Goal: Task Accomplishment & Management: Manage account settings

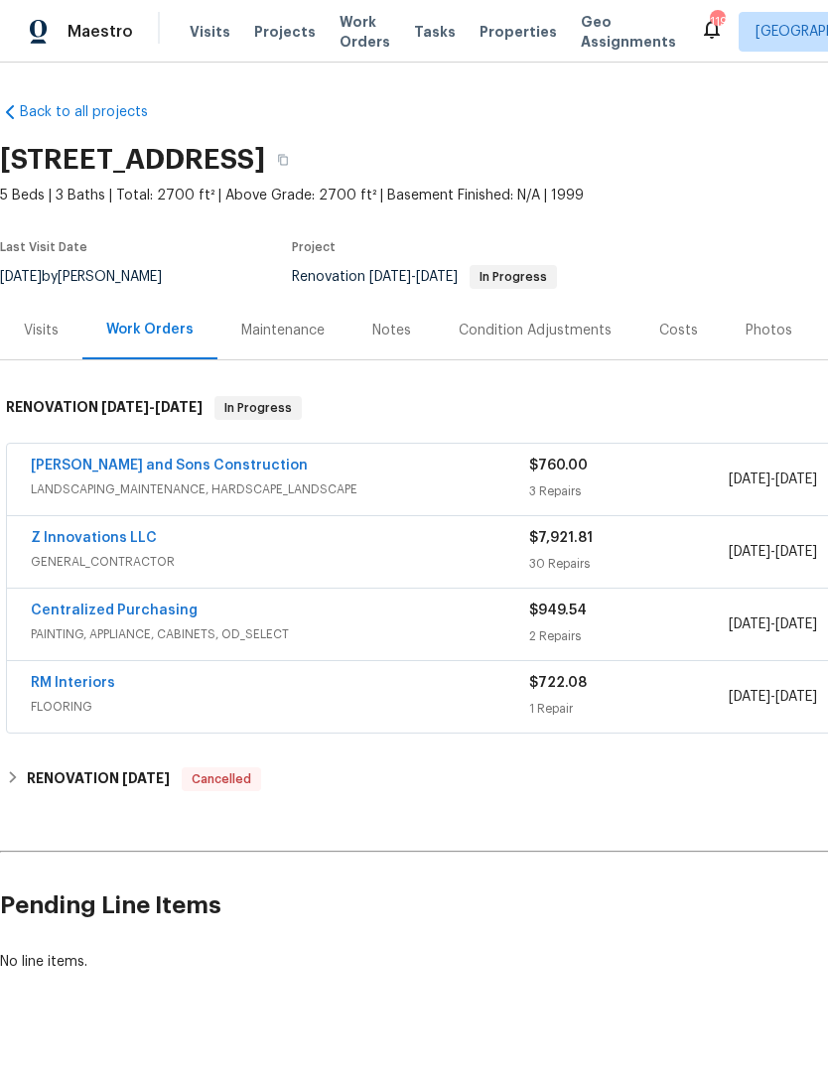
click at [56, 469] on link "[PERSON_NAME] and Sons Construction" at bounding box center [169, 466] width 277 height 14
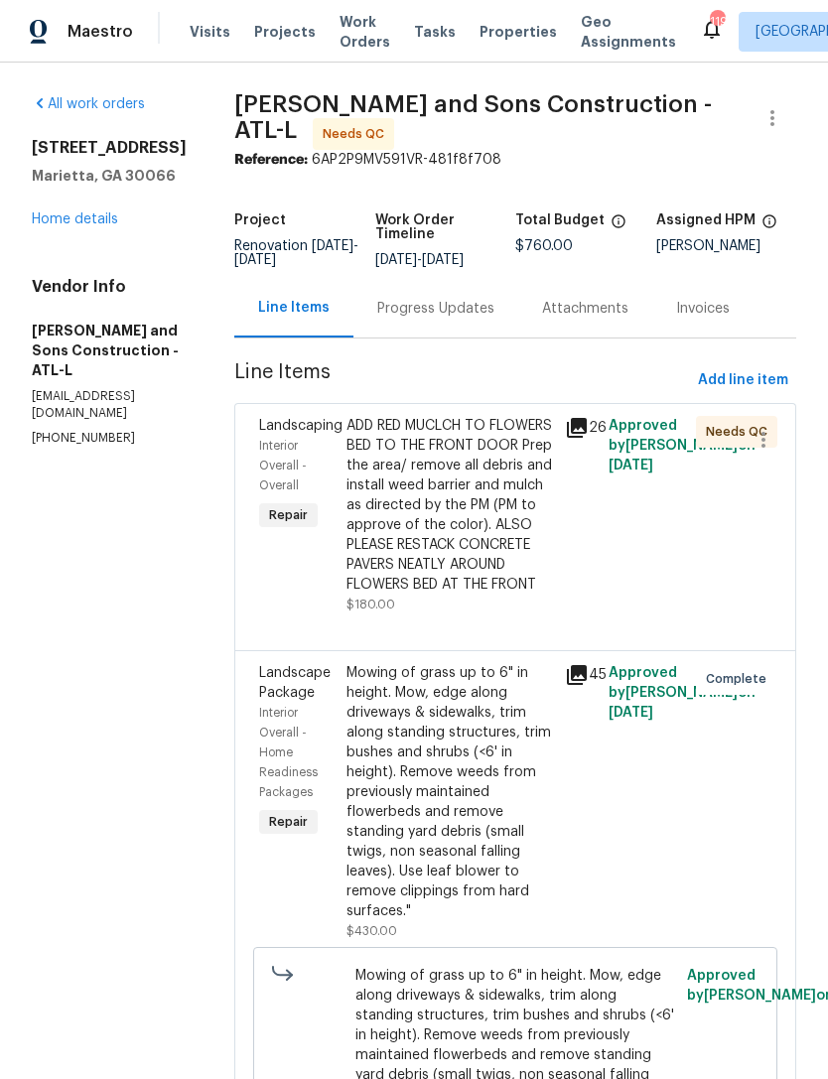
scroll to position [1, 0]
click at [259, 439] on span "Interior Overall - Overall" at bounding box center [283, 465] width 48 height 52
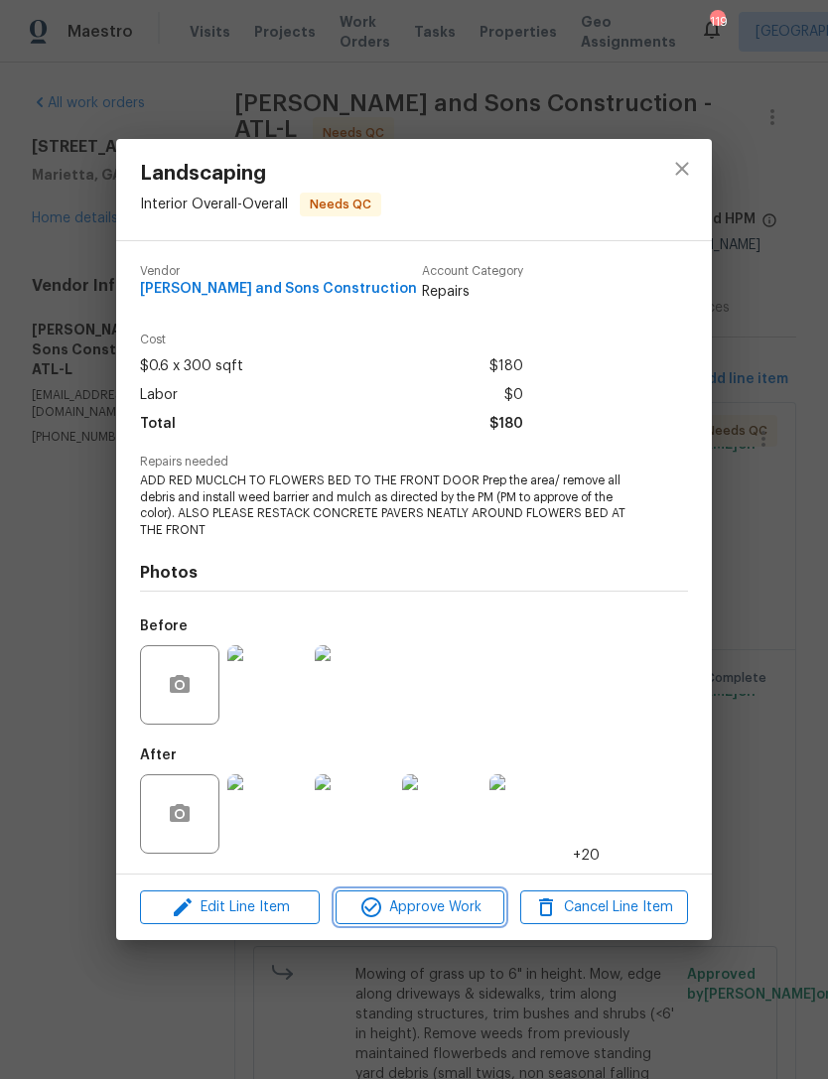
click at [454, 908] on span "Approve Work" at bounding box center [420, 907] width 156 height 25
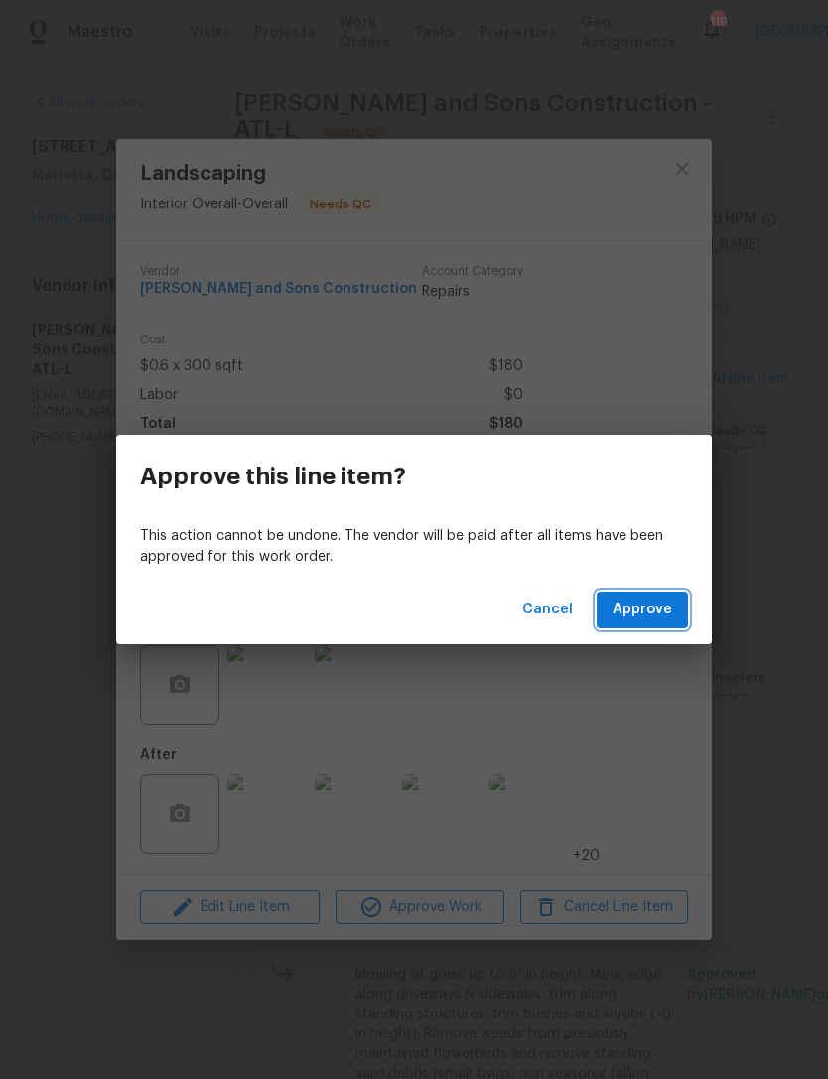
click at [650, 612] on span "Approve" at bounding box center [643, 610] width 60 height 25
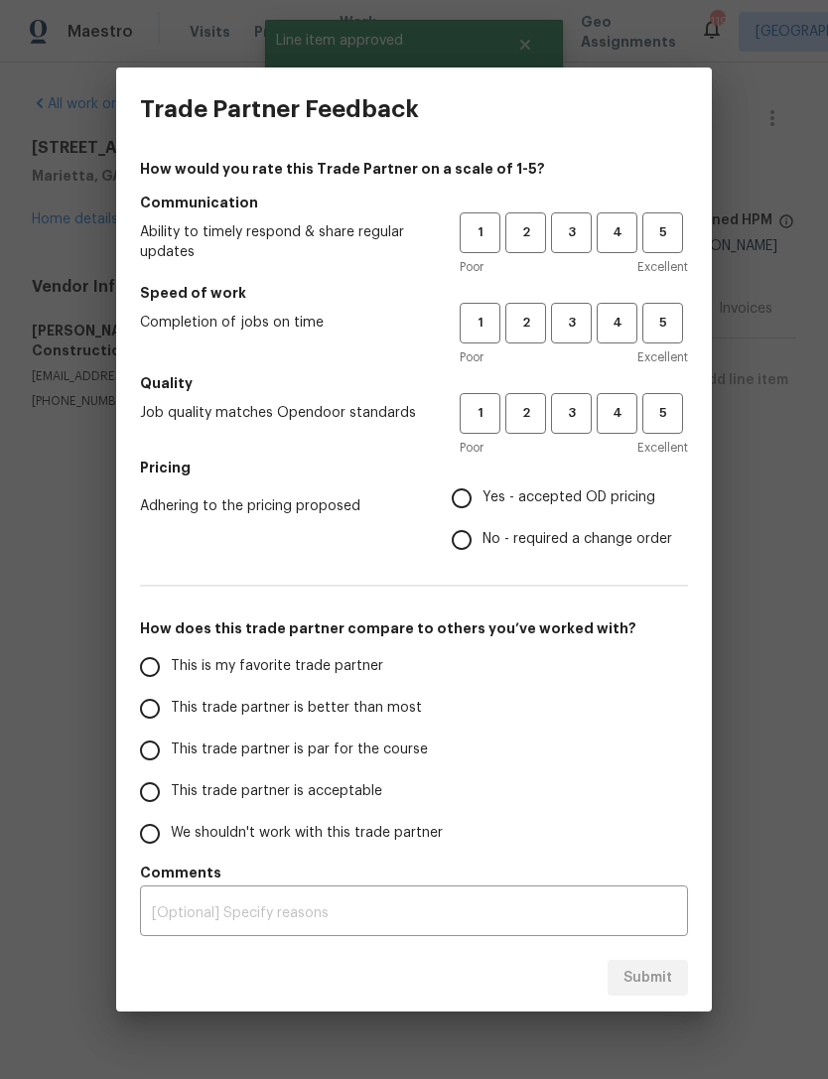
scroll to position [0, 0]
click at [616, 231] on span "4" at bounding box center [617, 232] width 37 height 23
click at [625, 321] on span "4" at bounding box center [617, 323] width 37 height 23
click at [622, 413] on span "4" at bounding box center [617, 413] width 37 height 23
click at [456, 543] on input "No - required a change order" at bounding box center [462, 540] width 42 height 42
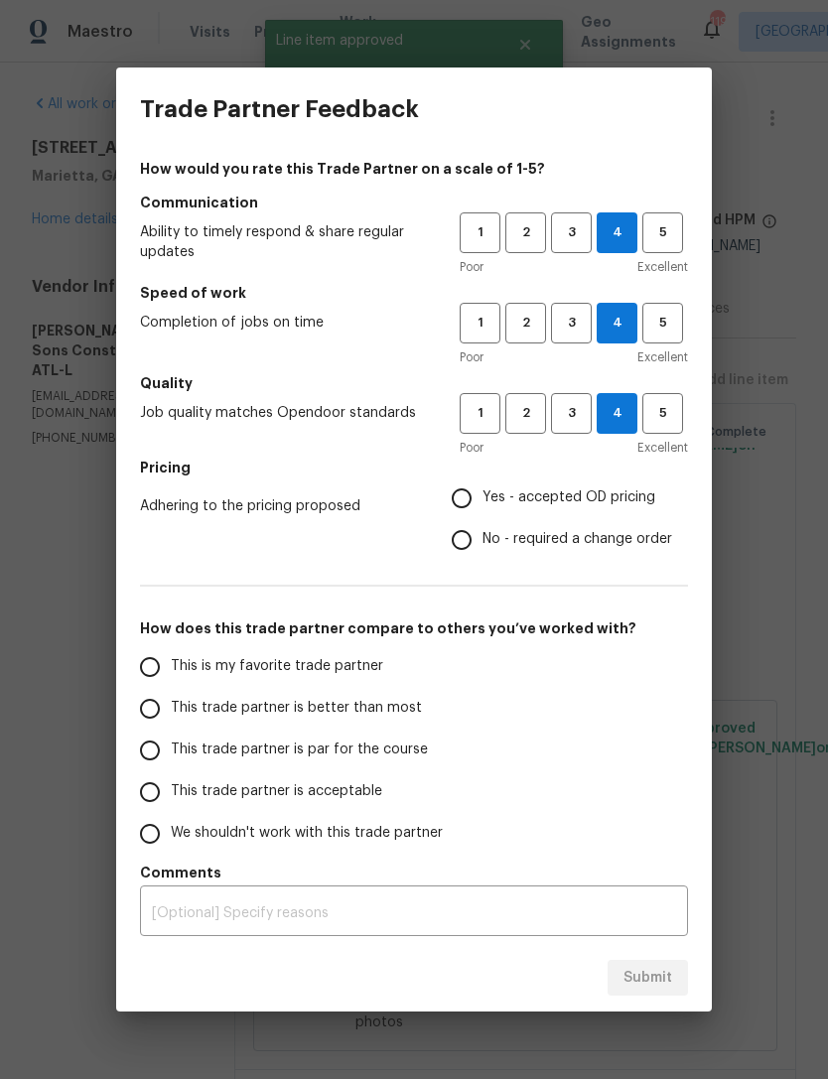
radio input "true"
click at [164, 793] on input "This trade partner is acceptable" at bounding box center [150, 792] width 42 height 42
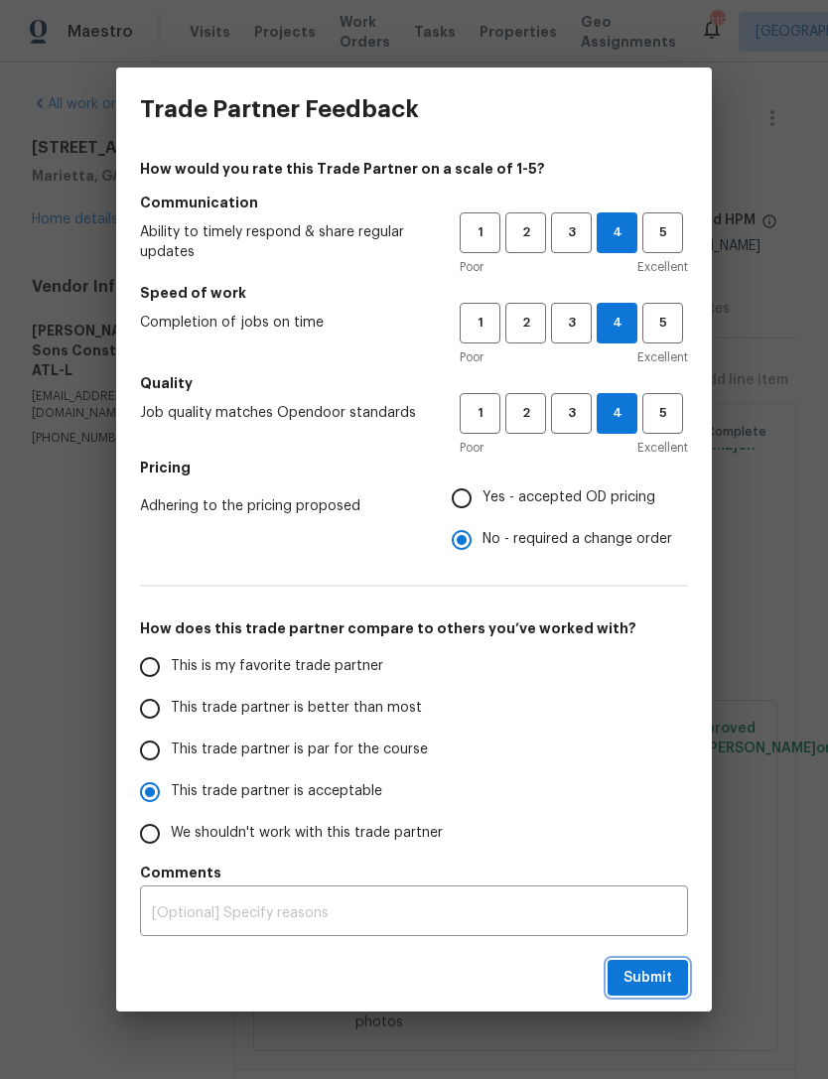
click at [656, 975] on span "Submit" at bounding box center [647, 978] width 49 height 25
radio input "true"
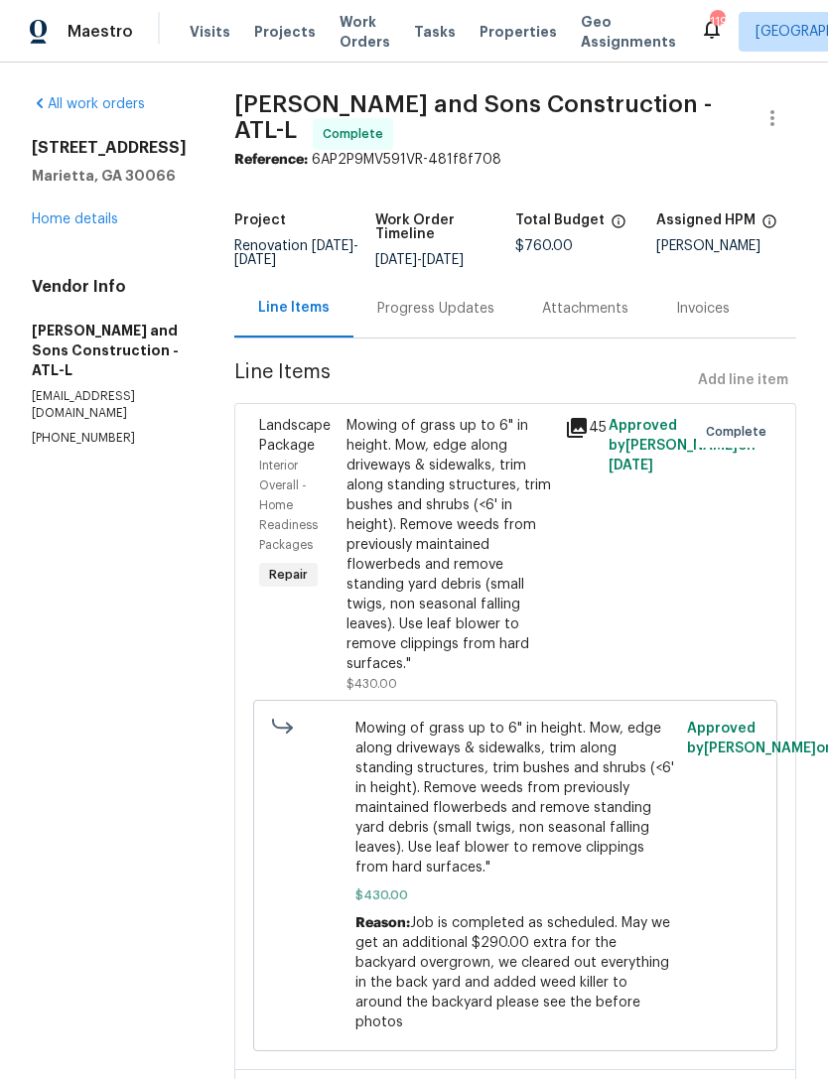
click at [94, 226] on link "Home details" at bounding box center [75, 219] width 86 height 14
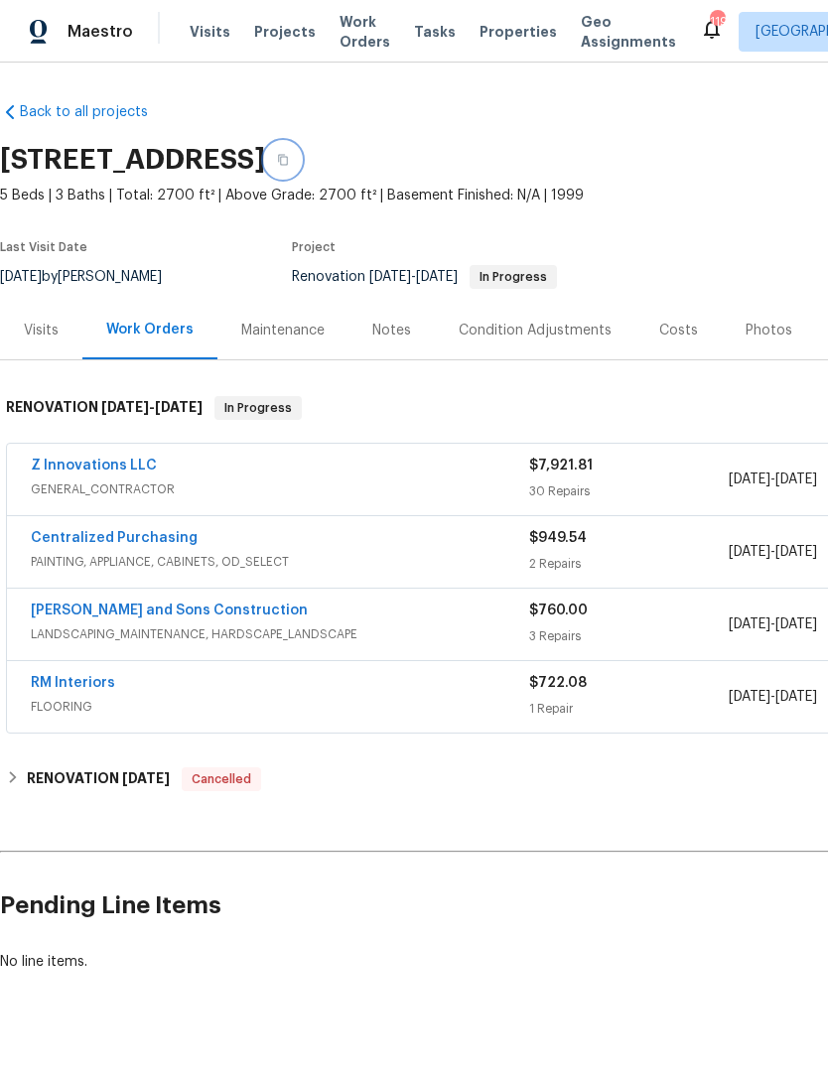
click at [288, 165] on icon "button" at bounding box center [283, 160] width 10 height 11
click at [288, 157] on icon "button" at bounding box center [283, 160] width 10 height 11
click at [301, 167] on button "button" at bounding box center [283, 160] width 36 height 36
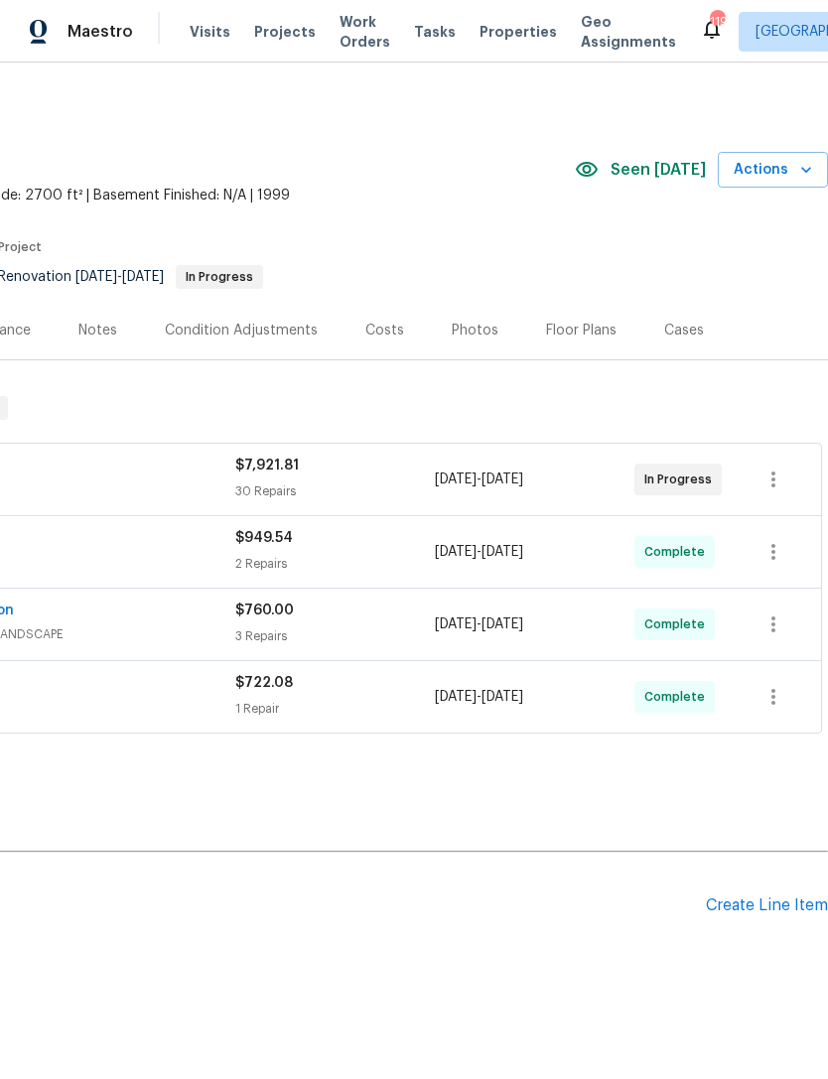
scroll to position [0, 294]
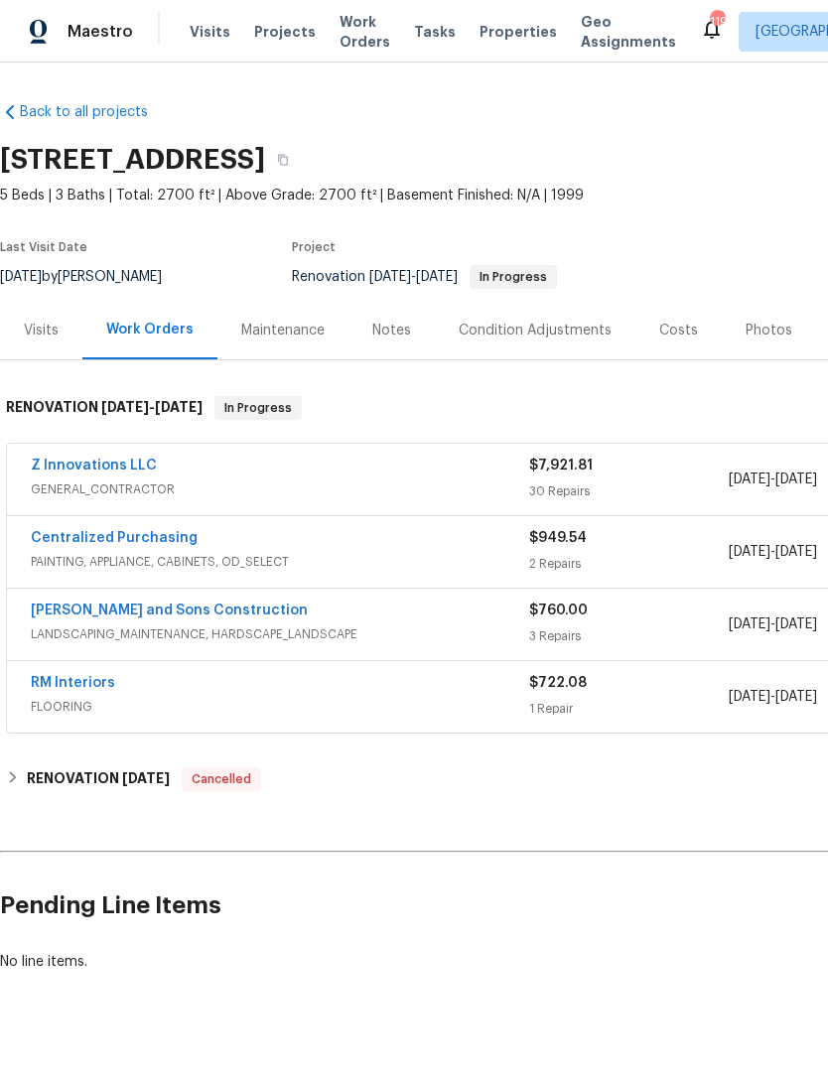
click at [116, 467] on link "Z Innovations LLC" at bounding box center [94, 466] width 126 height 14
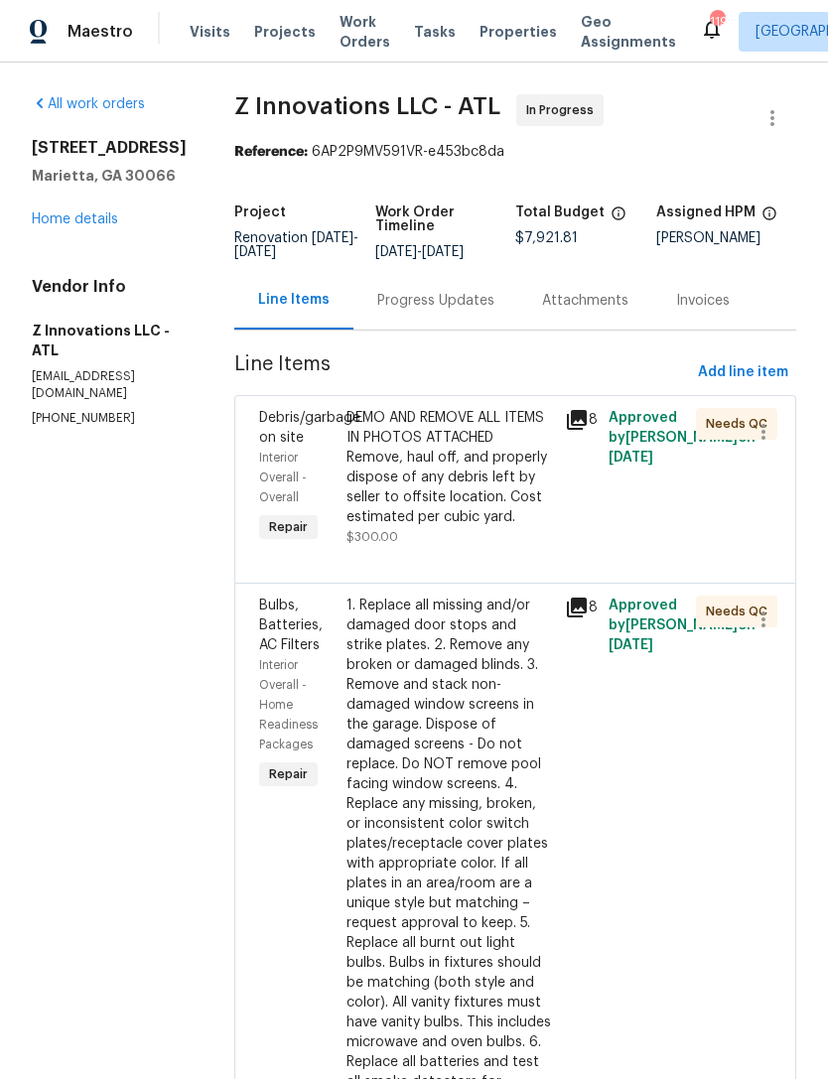
click at [434, 305] on div "Progress Updates" at bounding box center [435, 301] width 117 height 20
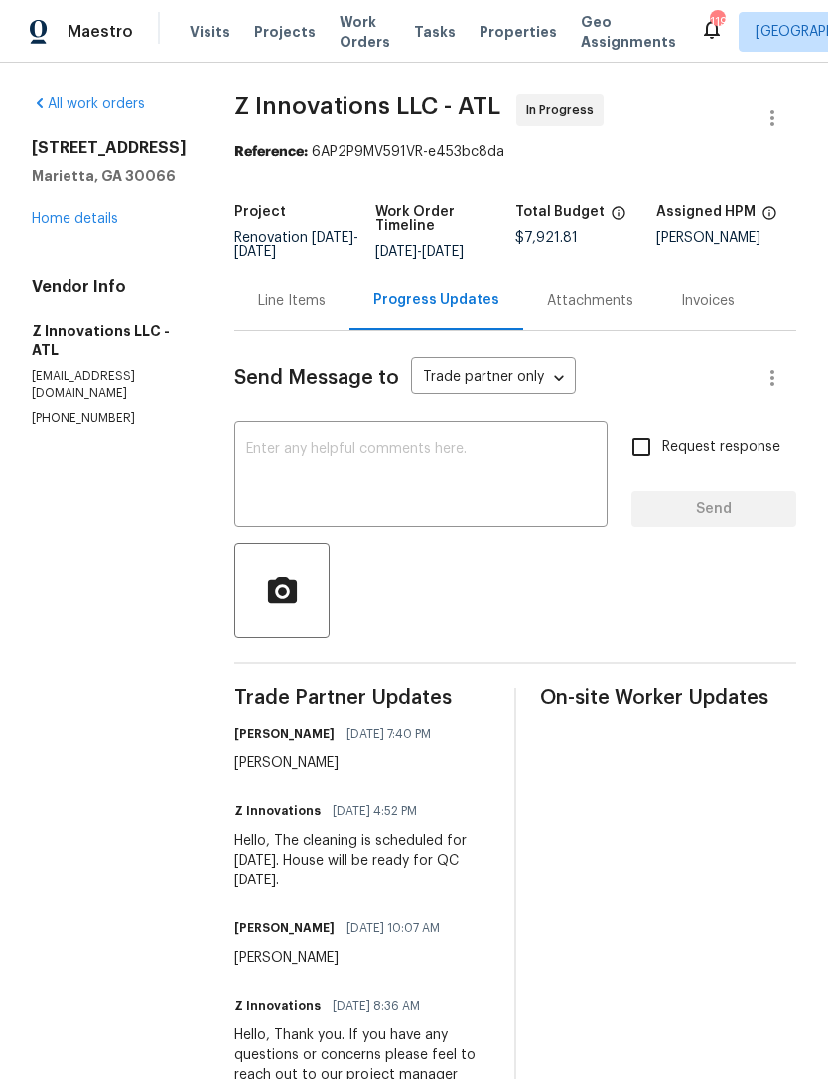
click at [450, 453] on textarea at bounding box center [420, 476] width 349 height 69
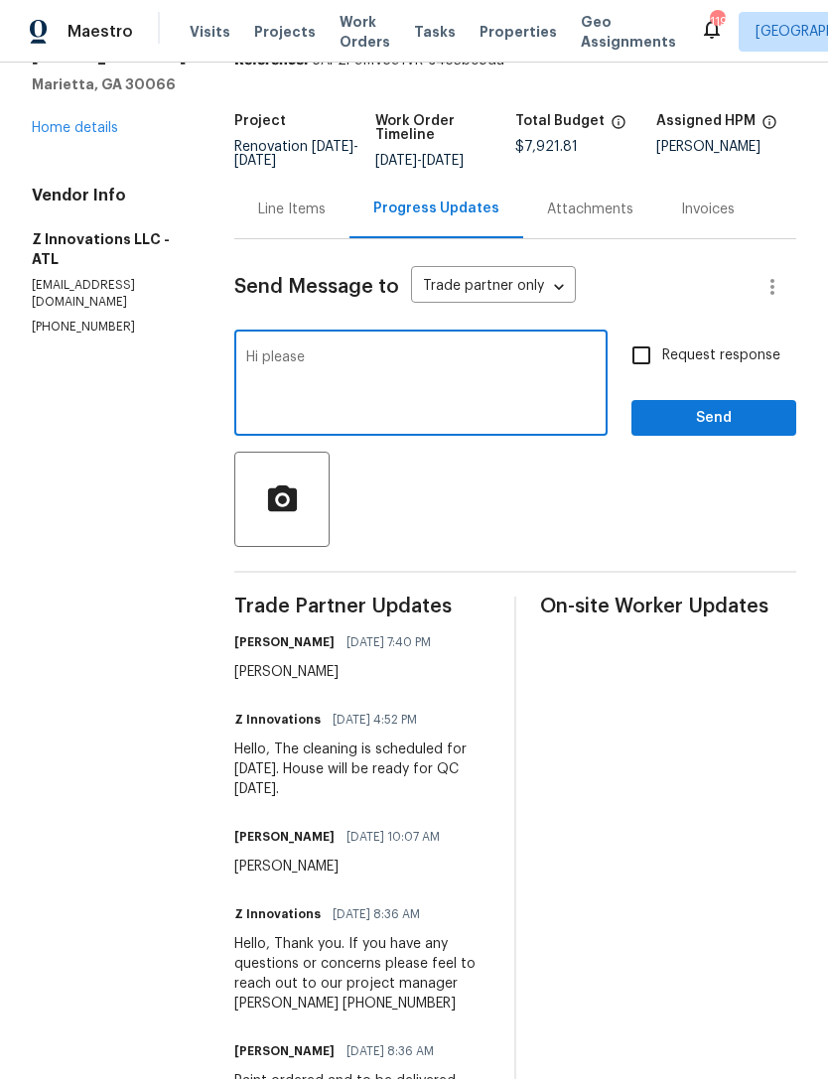
scroll to position [80, 0]
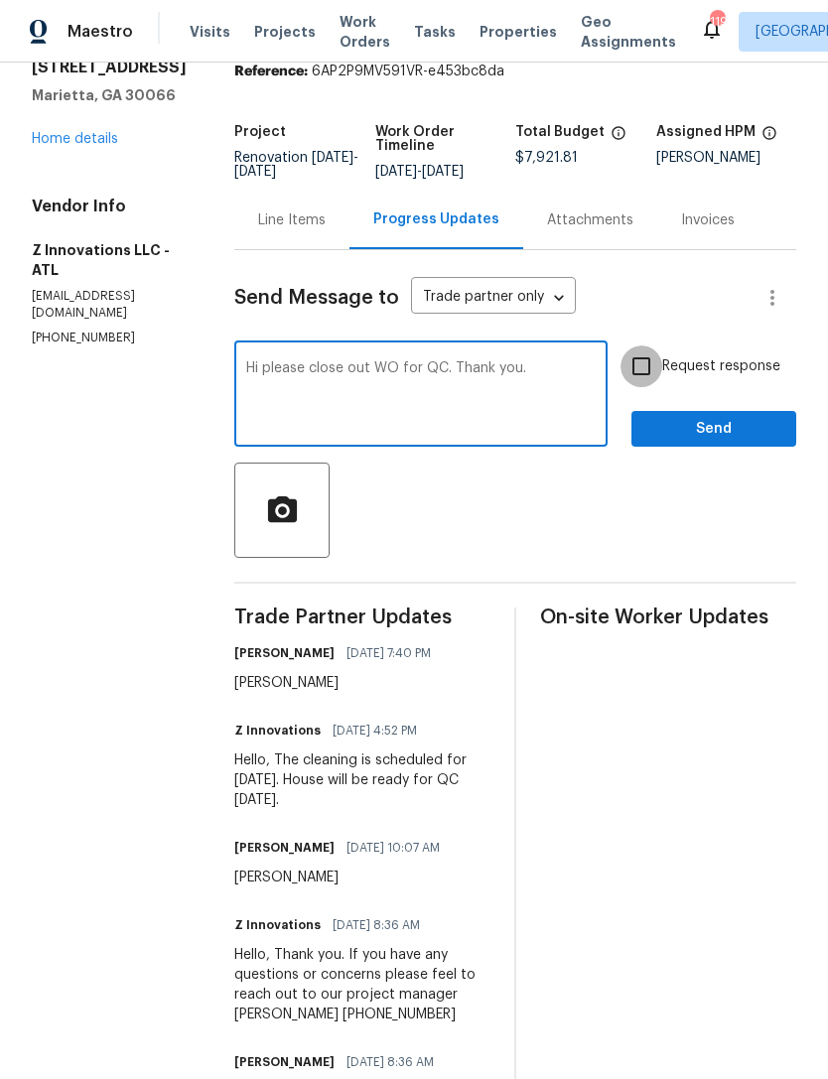
type textarea "Hi please close out WO for QC. Thank you."
click at [644, 376] on input "Request response" at bounding box center [641, 366] width 42 height 42
checkbox input "true"
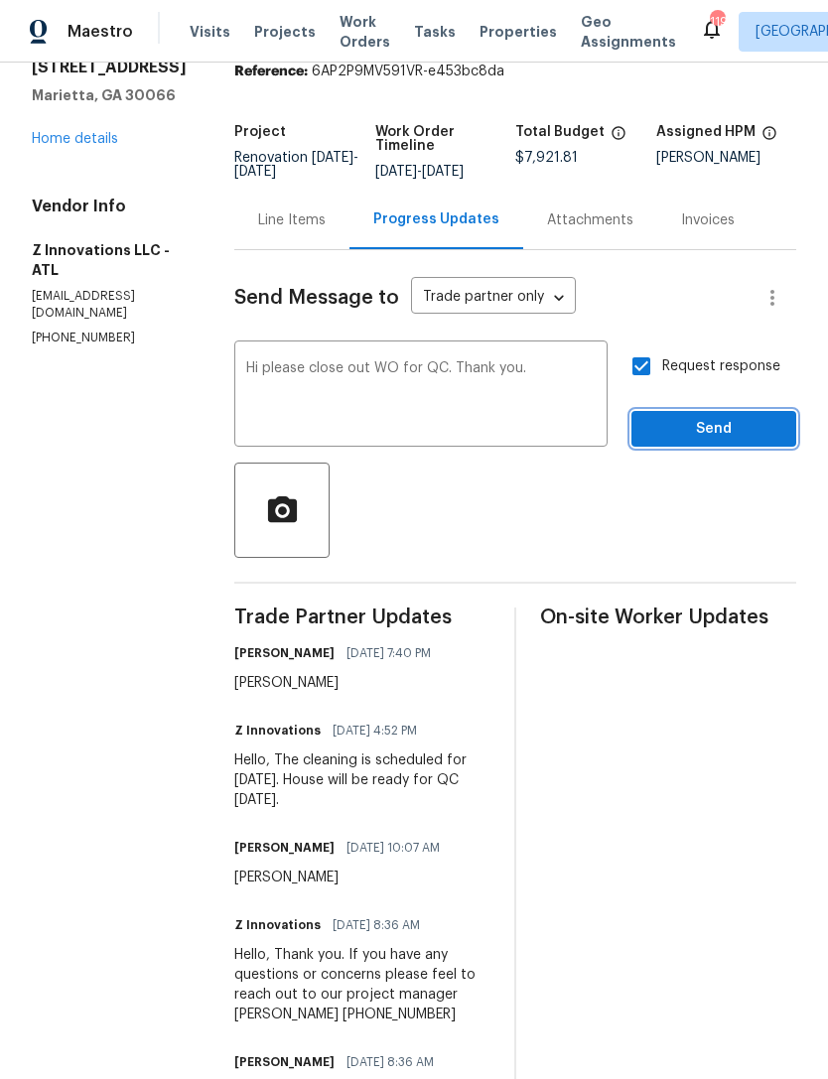
click at [716, 433] on span "Send" at bounding box center [713, 429] width 133 height 25
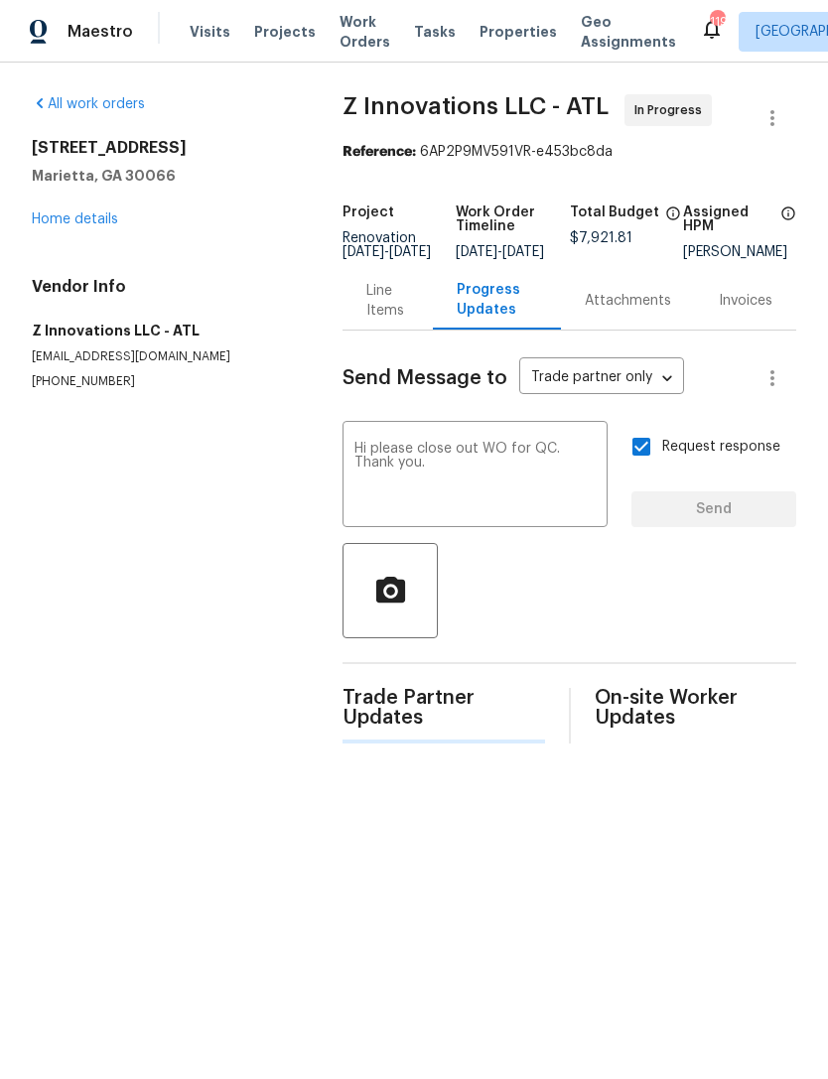
scroll to position [0, 0]
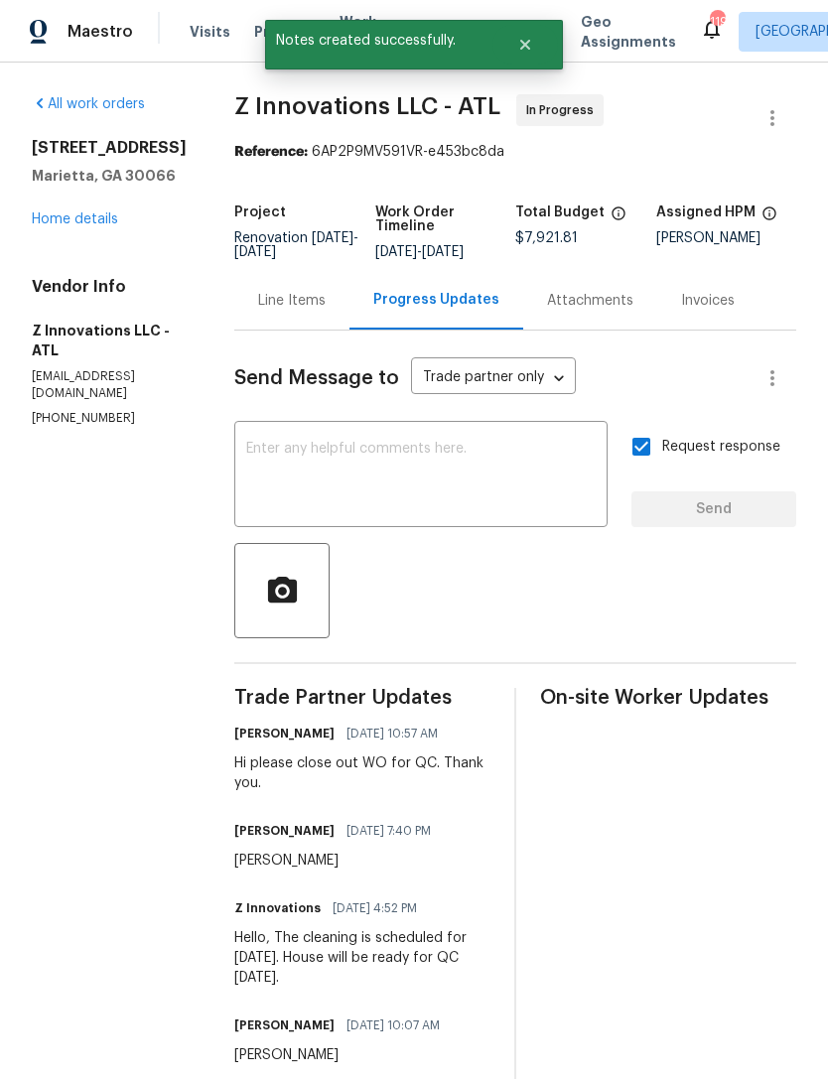
click at [87, 220] on link "Home details" at bounding box center [75, 219] width 86 height 14
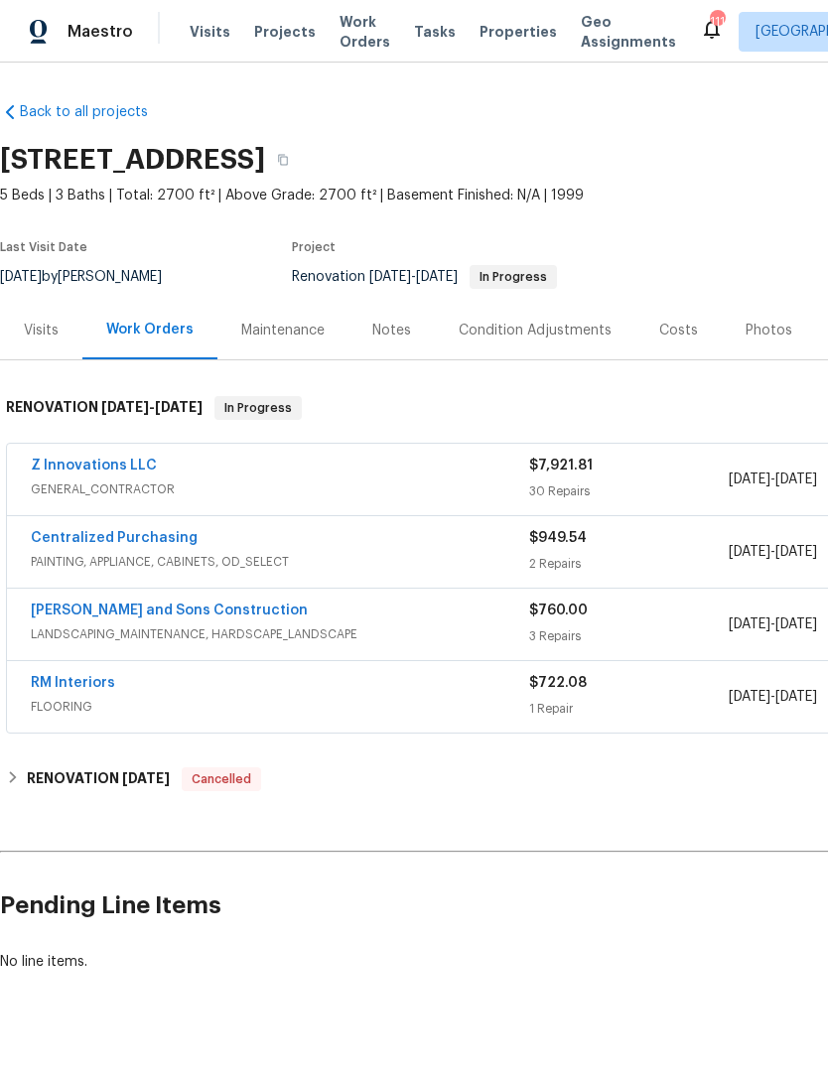
click at [93, 469] on link "Z Innovations LLC" at bounding box center [94, 466] width 126 height 14
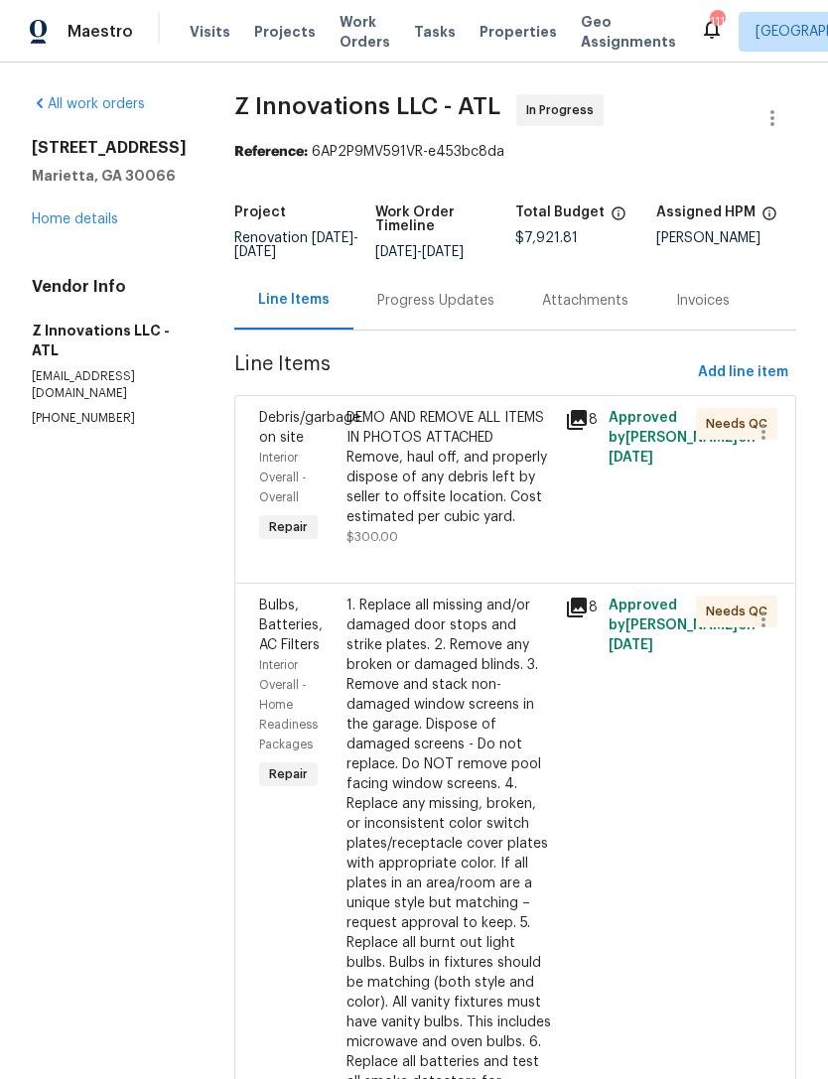
click at [101, 221] on link "Home details" at bounding box center [75, 219] width 86 height 14
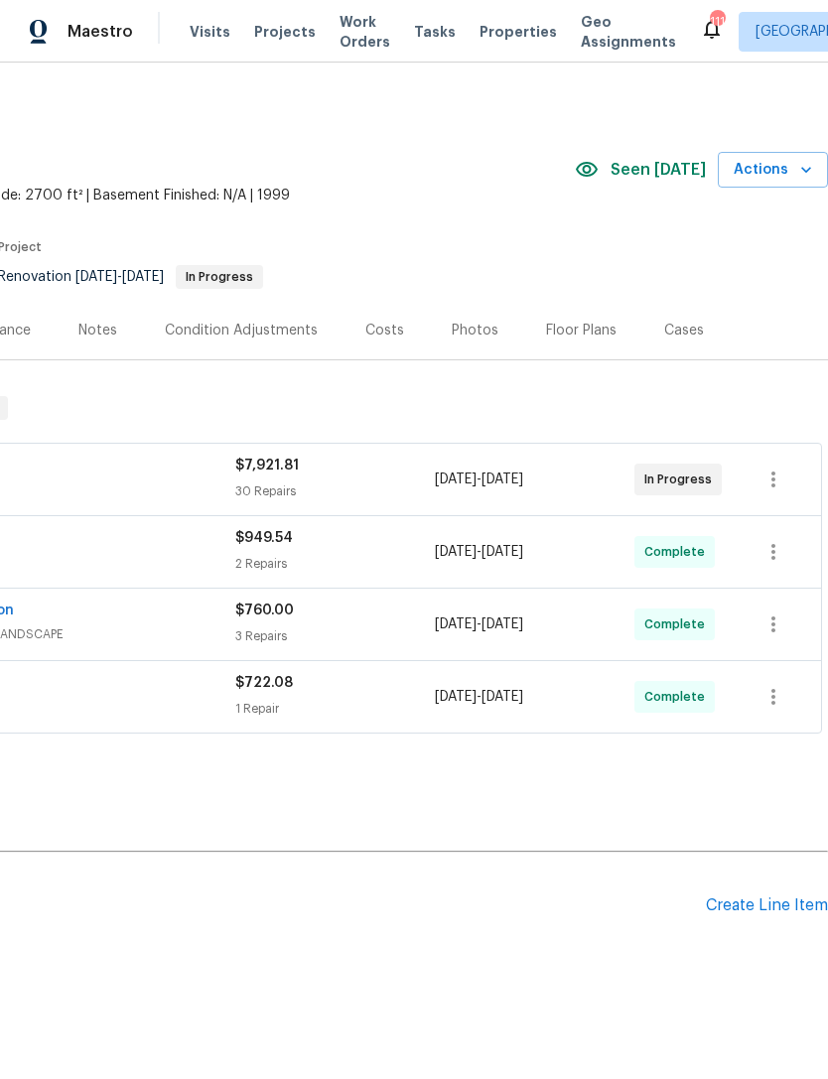
scroll to position [0, 294]
click at [480, 332] on div "Photos" at bounding box center [475, 331] width 47 height 20
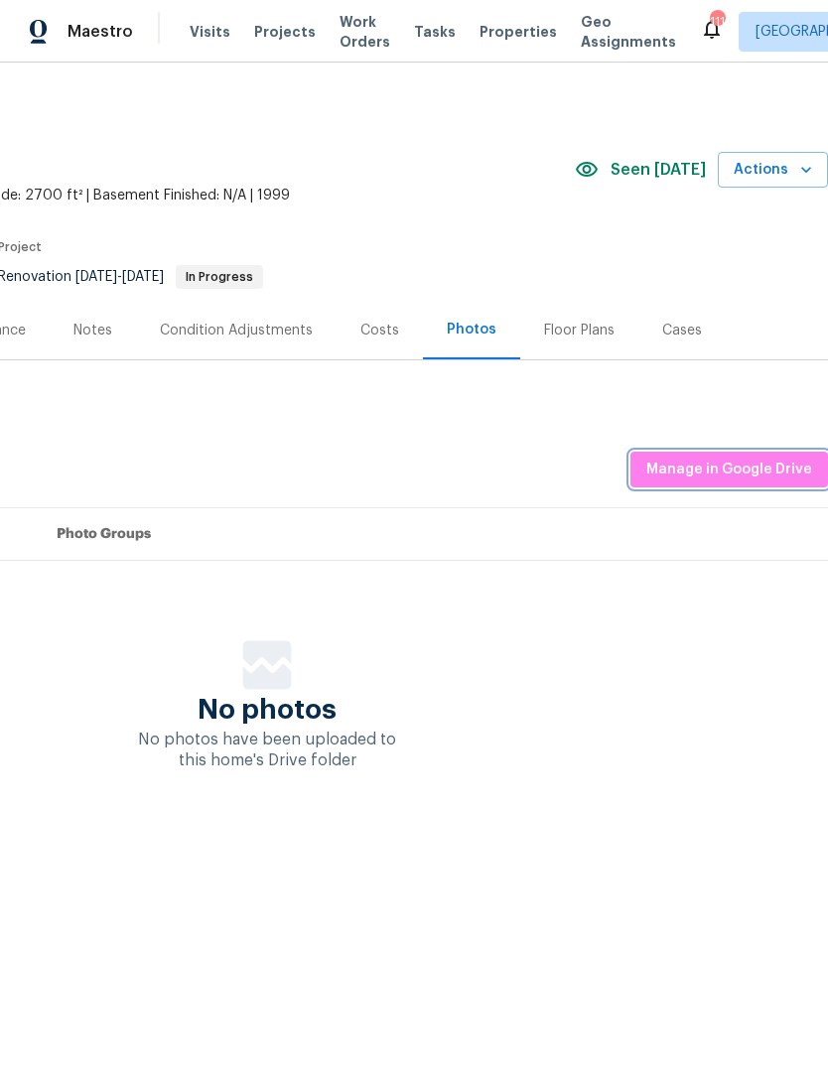
click at [732, 466] on span "Manage in Google Drive" at bounding box center [729, 470] width 166 height 25
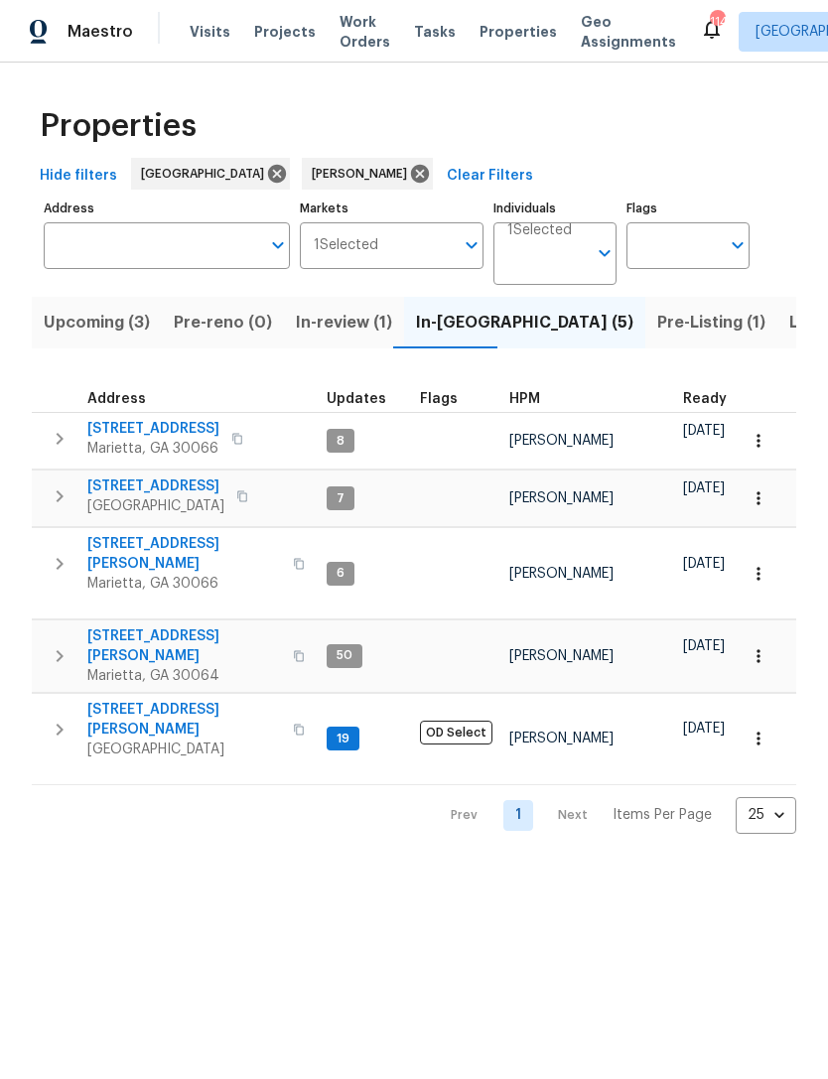
click at [789, 324] on span "Listed (12)" at bounding box center [829, 323] width 81 height 28
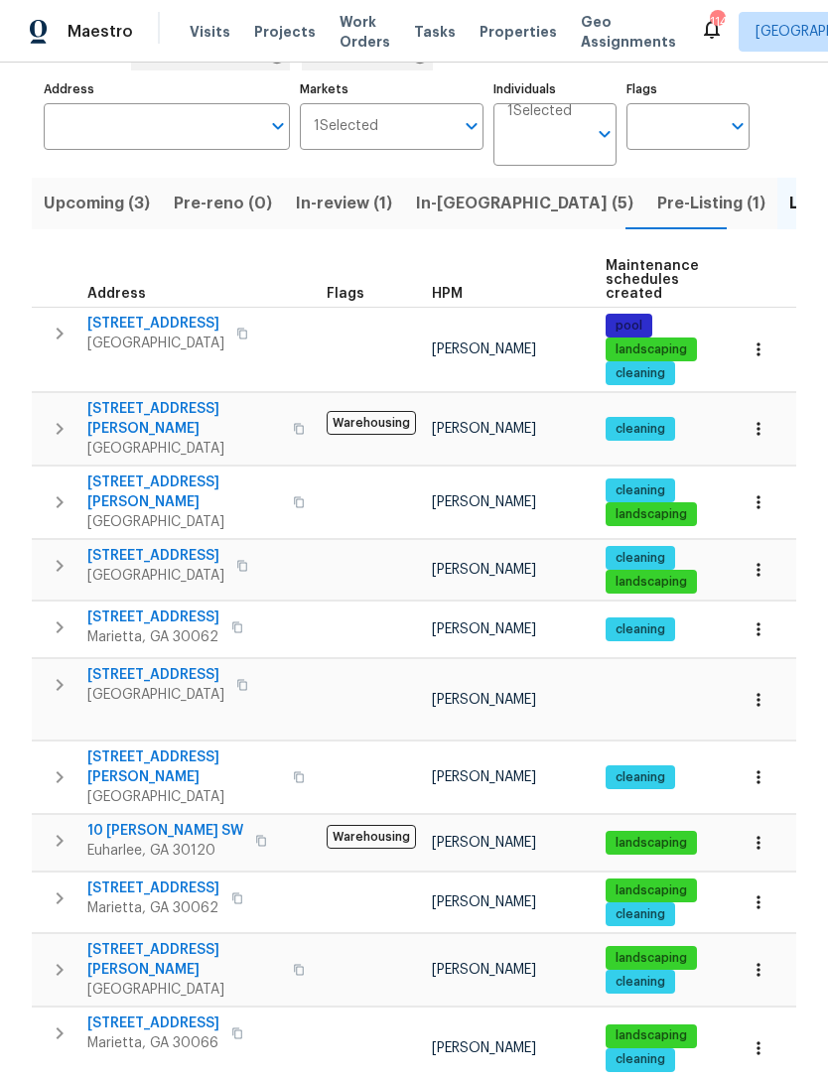
click at [158, 665] on span "107 Red Barn Ln" at bounding box center [155, 675] width 137 height 20
click at [154, 879] on span "2864 Sudbury Ct" at bounding box center [153, 889] width 132 height 20
click at [445, 190] on span "In-reno (5)" at bounding box center [524, 204] width 217 height 28
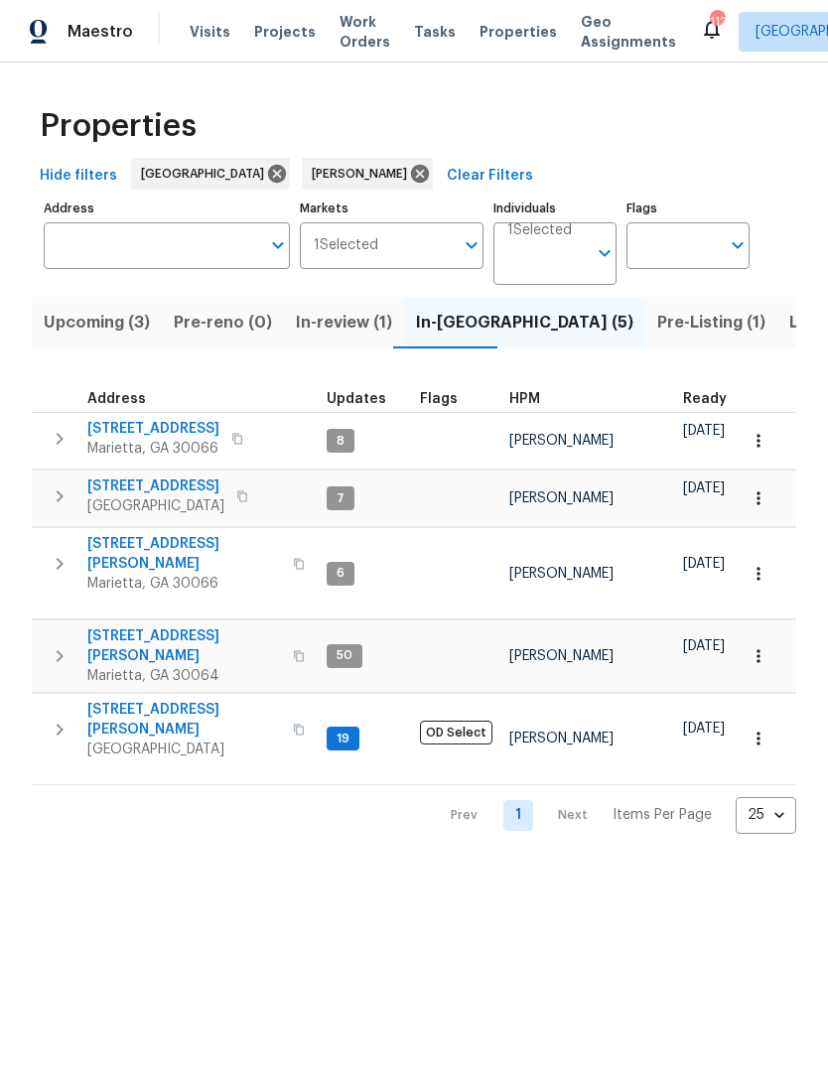
click at [127, 492] on span "503 Rendezvous Rd" at bounding box center [155, 487] width 137 height 20
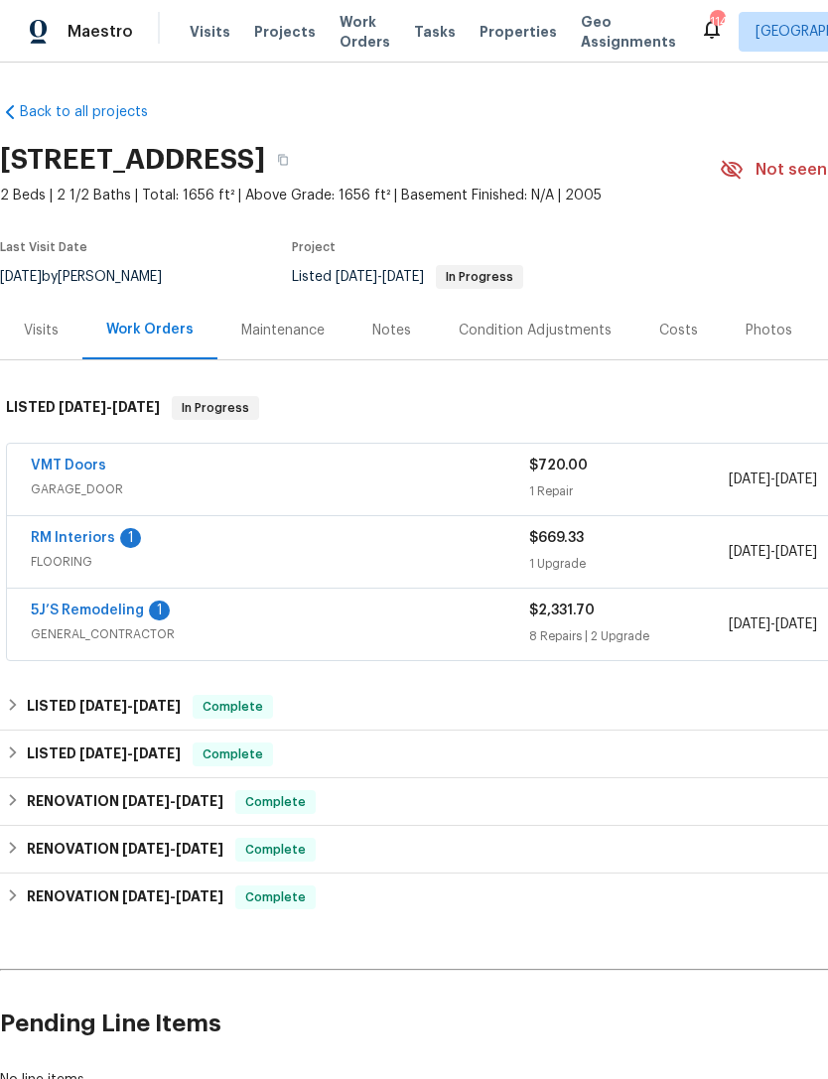
click at [106, 617] on link "5J’S Remodeling" at bounding box center [87, 611] width 113 height 14
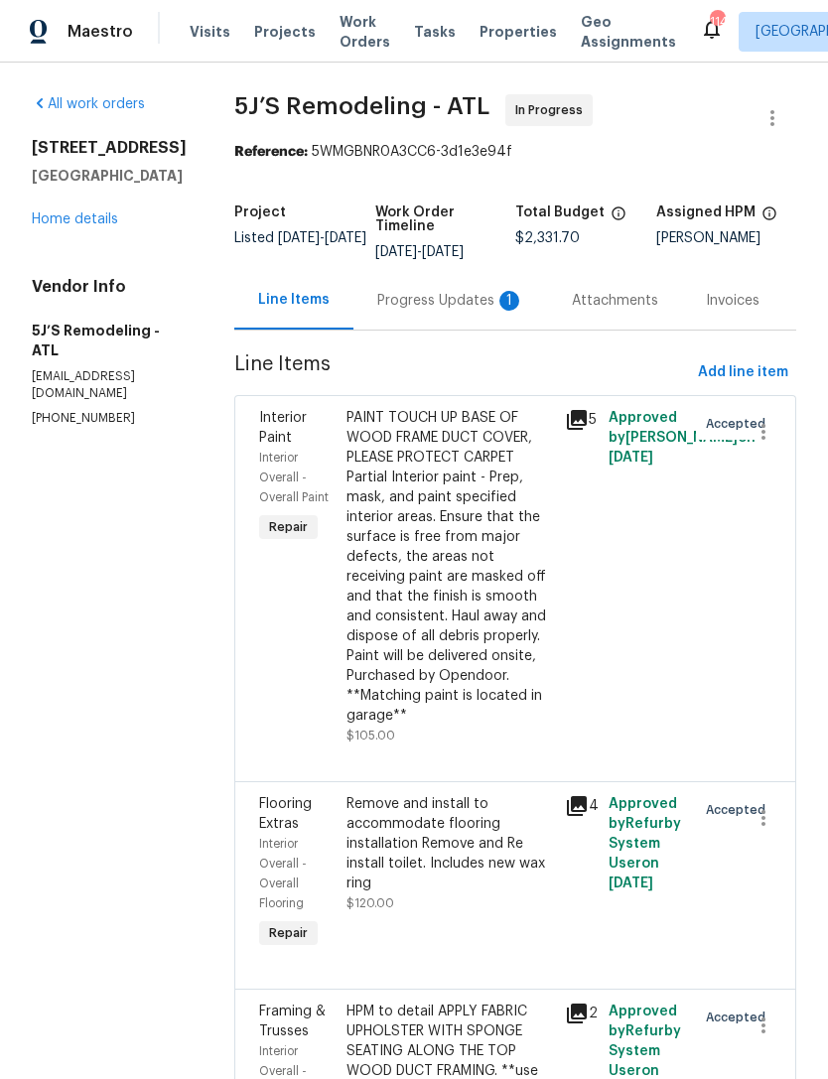
click at [467, 307] on div "Progress Updates 1" at bounding box center [450, 301] width 147 height 20
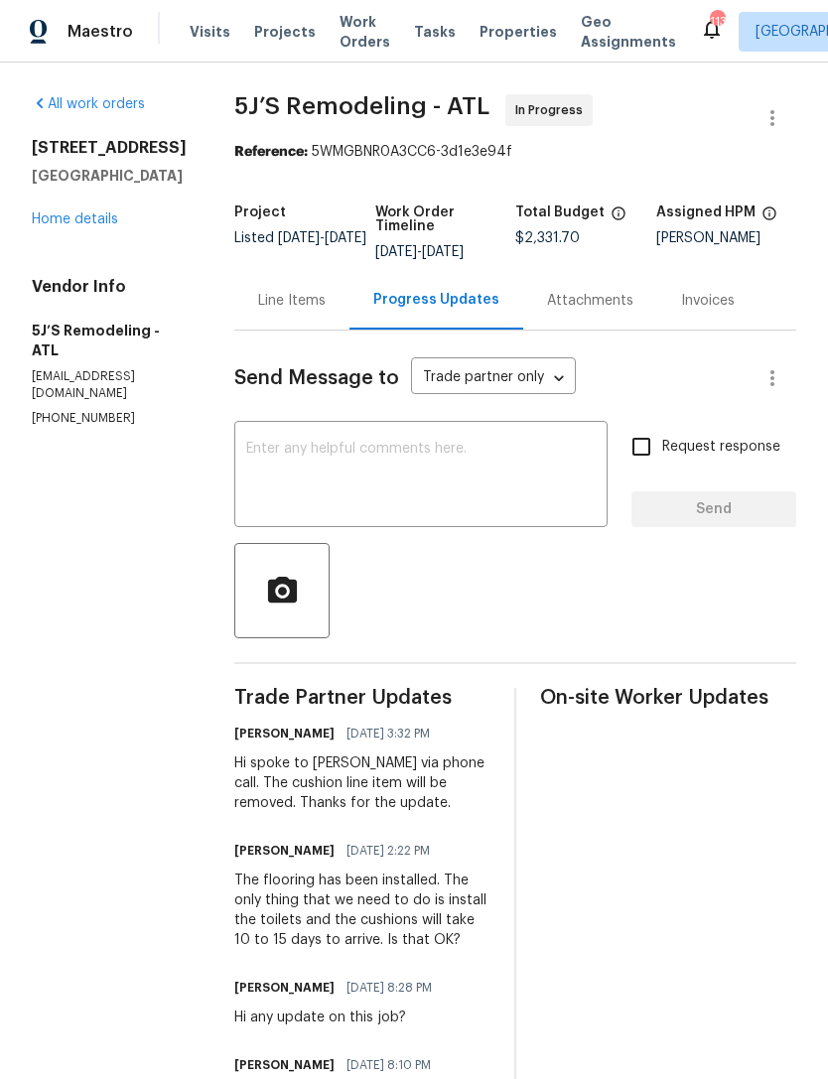
click at [299, 310] on div "Line Items" at bounding box center [292, 301] width 68 height 20
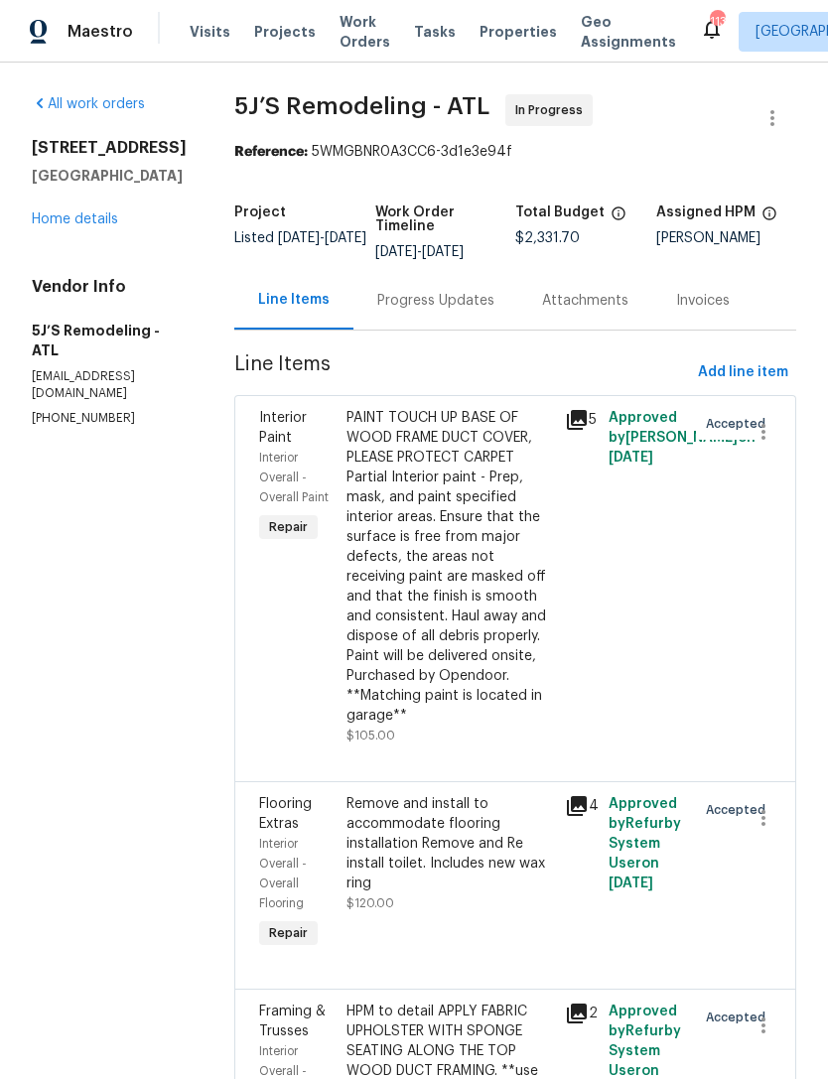
click at [95, 212] on link "Home details" at bounding box center [75, 219] width 86 height 14
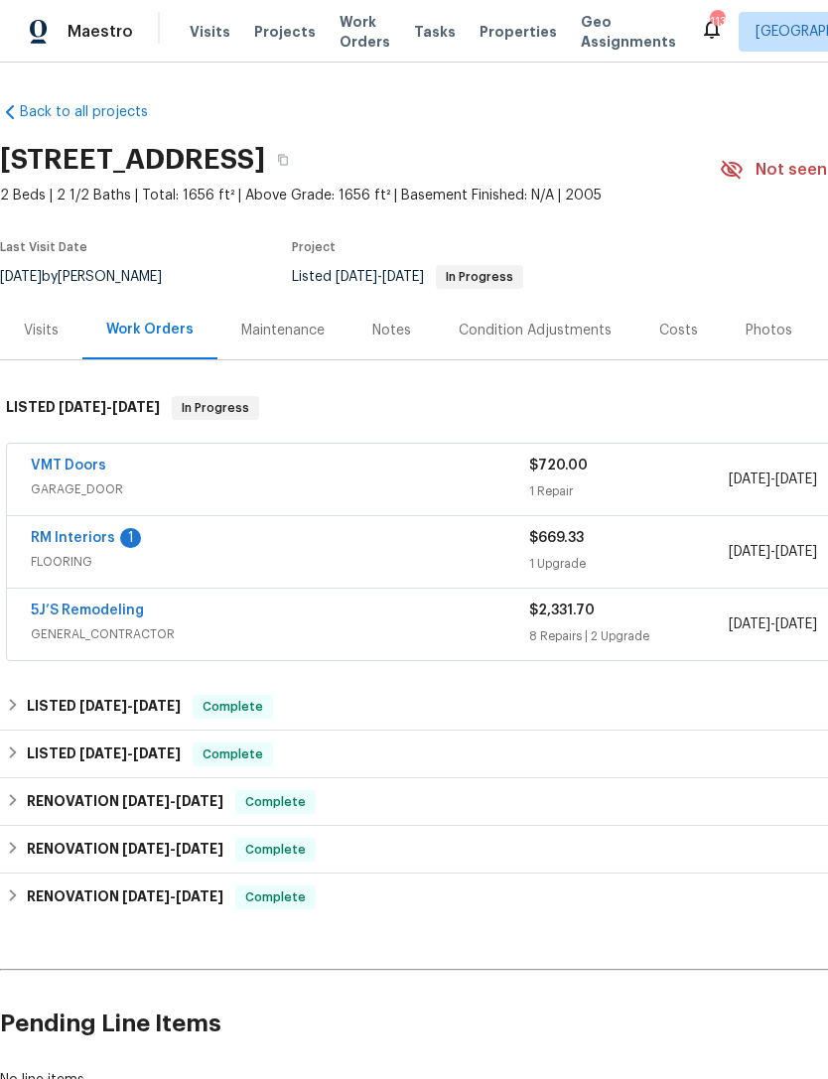
click at [87, 535] on link "RM Interiors" at bounding box center [73, 538] width 84 height 14
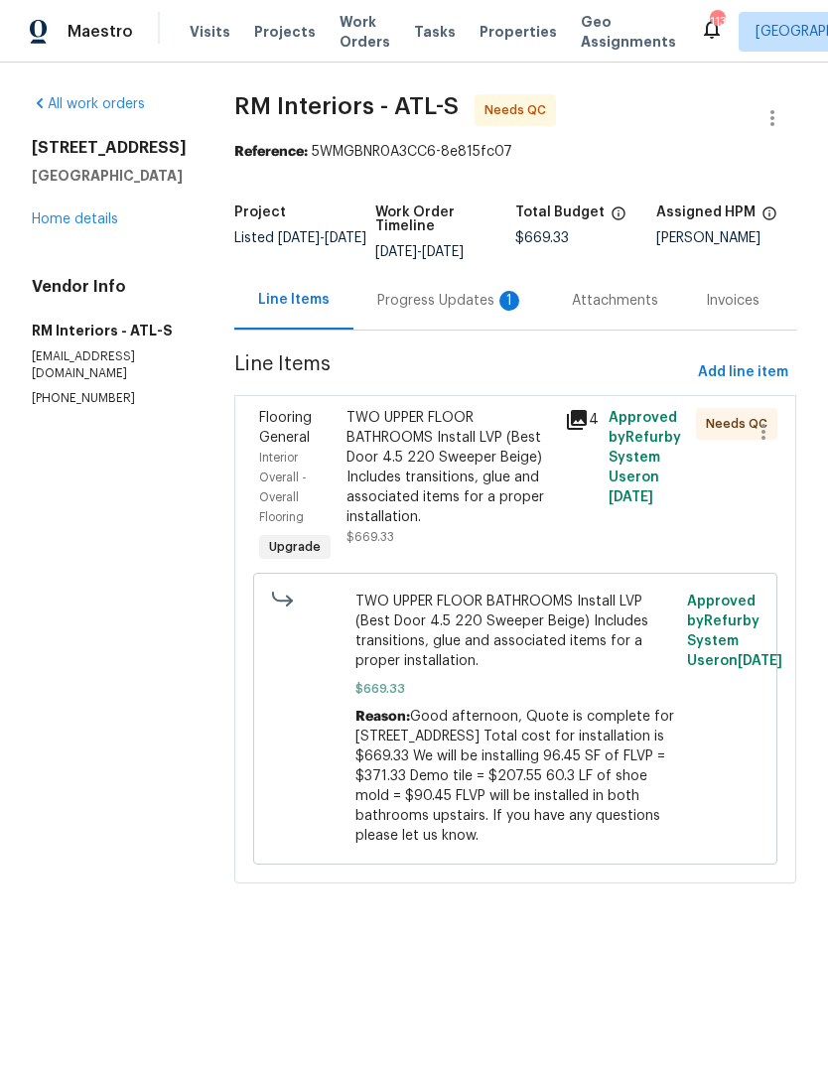
click at [268, 429] on div "Flooring General" at bounding box center [296, 428] width 75 height 40
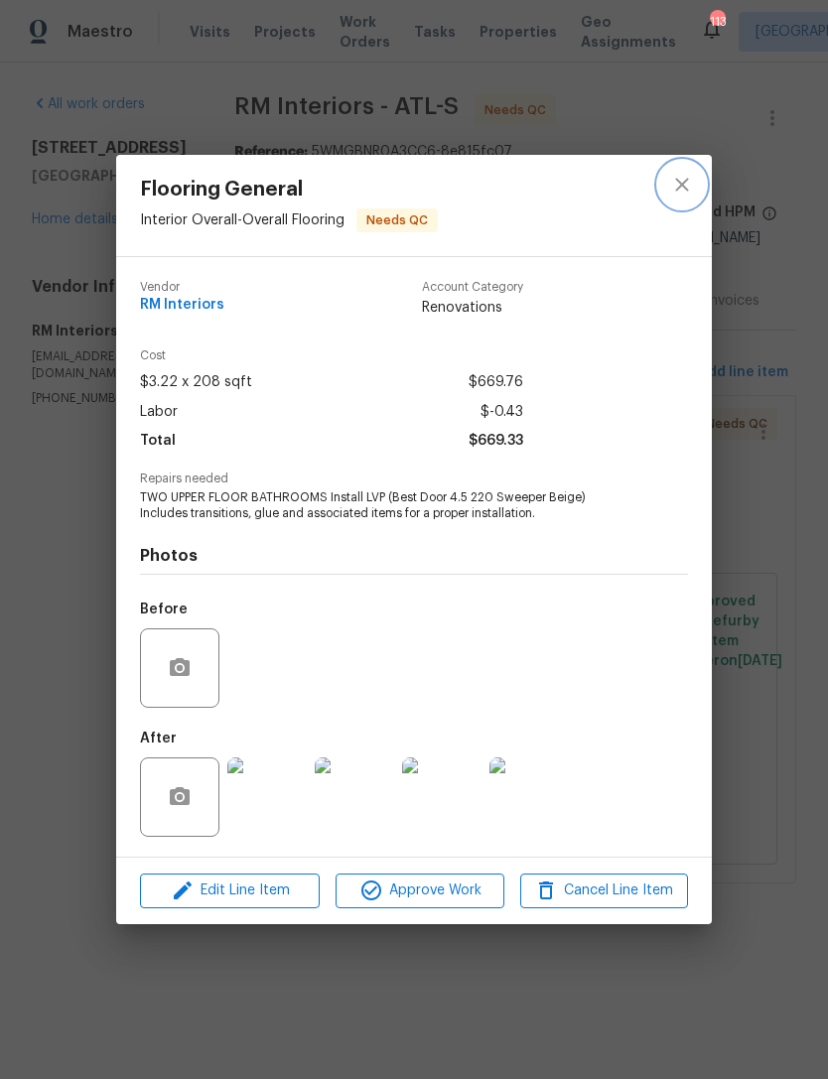
click at [679, 186] on icon "close" at bounding box center [681, 185] width 13 height 13
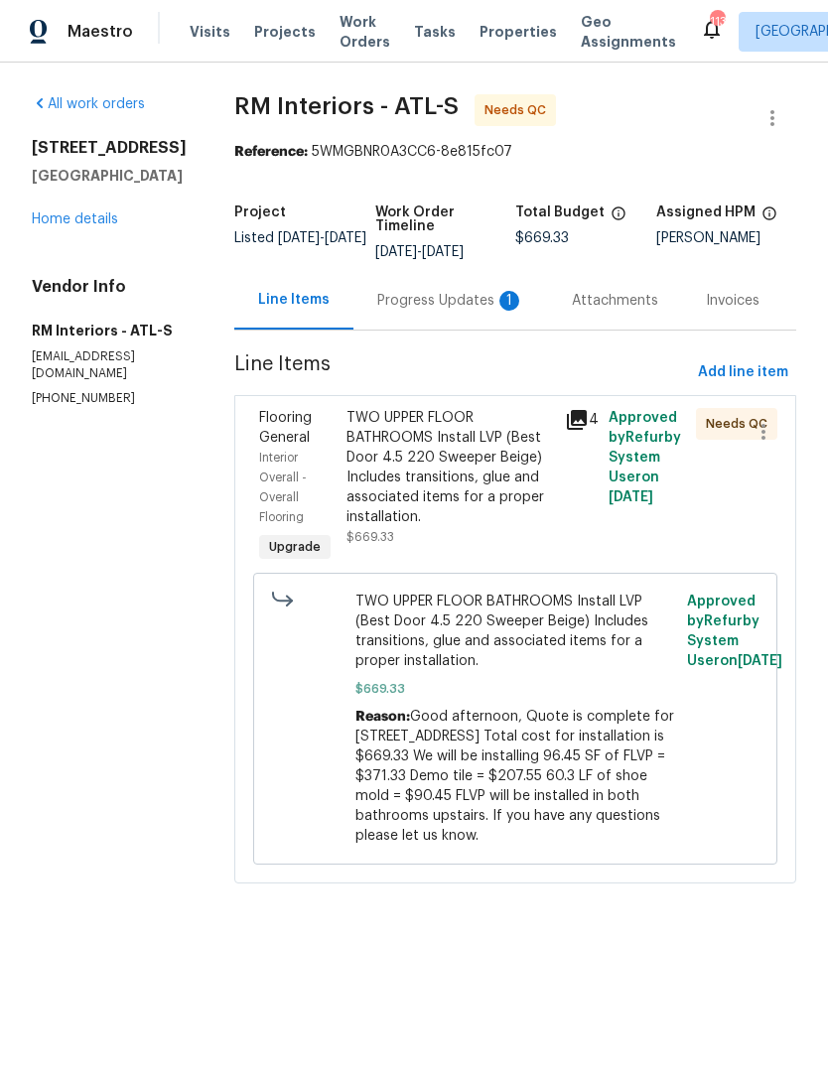
click at [439, 309] on div "Progress Updates 1" at bounding box center [450, 301] width 147 height 20
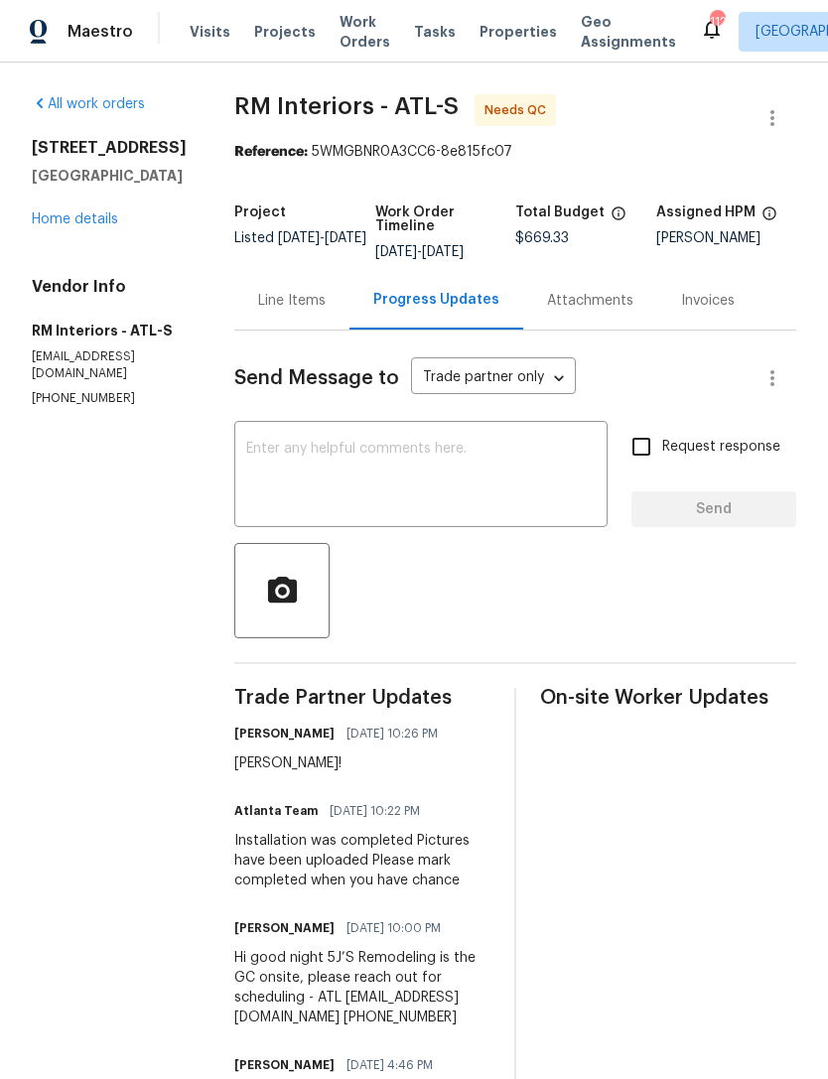
click at [278, 294] on div "Line Items" at bounding box center [292, 301] width 68 height 20
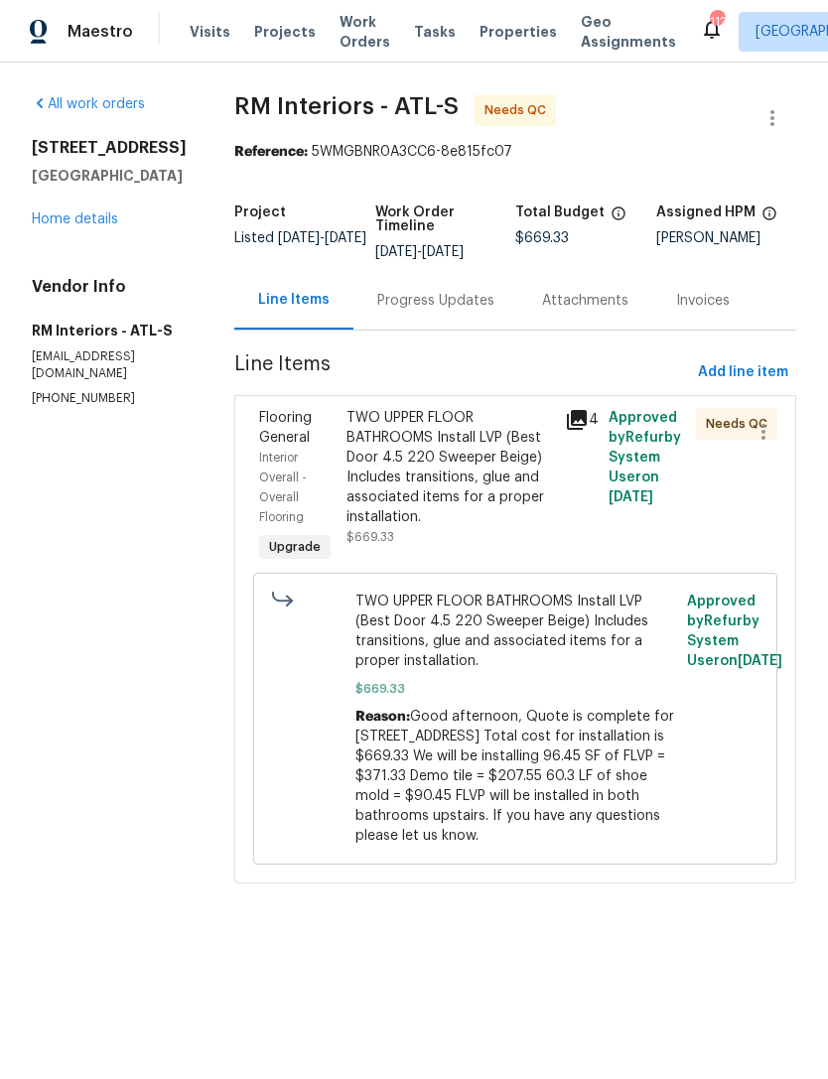
click at [276, 443] on span "Flooring General" at bounding box center [285, 428] width 53 height 34
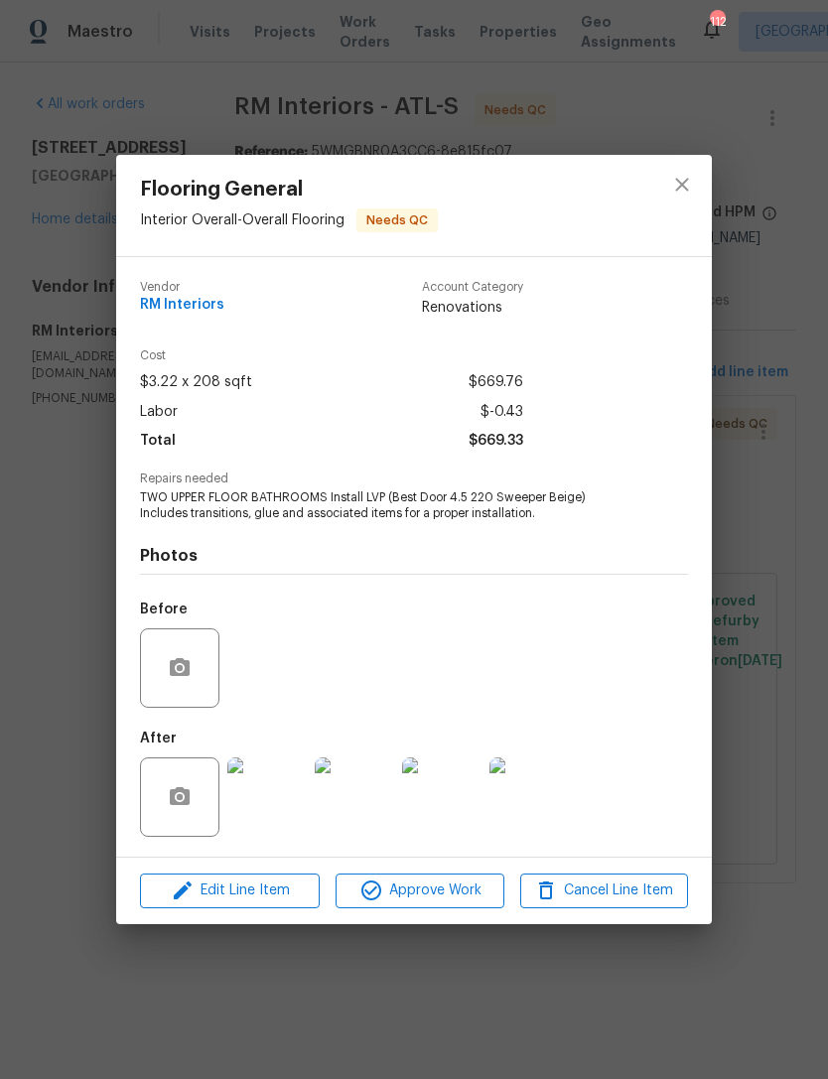
click at [272, 823] on img at bounding box center [266, 796] width 79 height 79
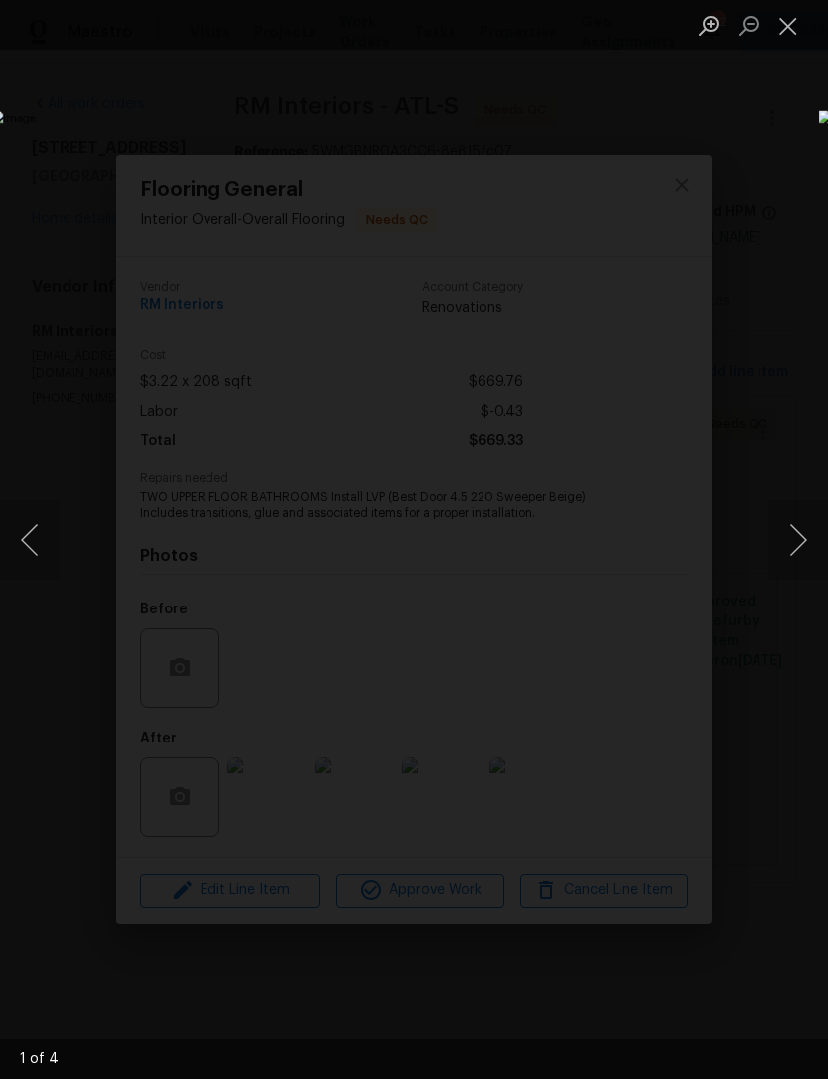
click at [792, 526] on button "Next image" at bounding box center [798, 539] width 60 height 79
click at [791, 528] on button "Next image" at bounding box center [798, 539] width 60 height 79
click at [791, 529] on button "Next image" at bounding box center [798, 539] width 60 height 79
click at [786, 530] on button "Next image" at bounding box center [798, 539] width 60 height 79
click at [794, 524] on button "Next image" at bounding box center [798, 539] width 60 height 79
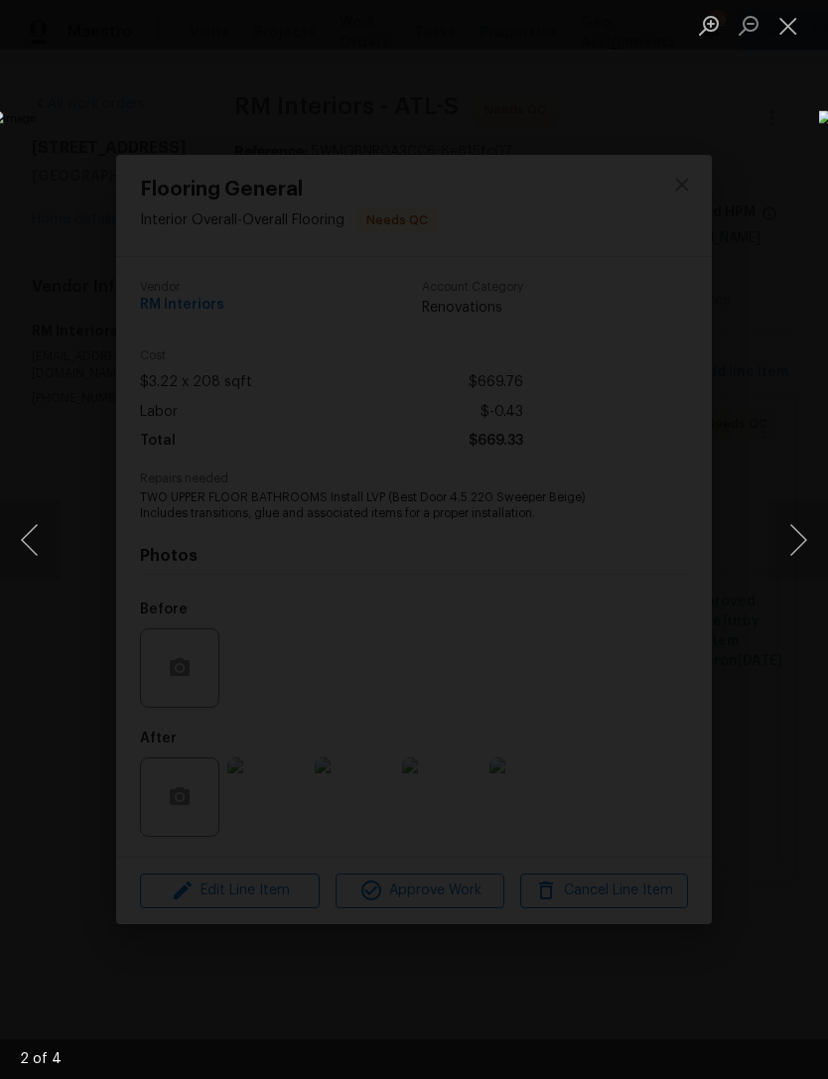
click at [785, 532] on button "Next image" at bounding box center [798, 539] width 60 height 79
click at [753, 134] on div "Lightbox" at bounding box center [414, 539] width 828 height 1079
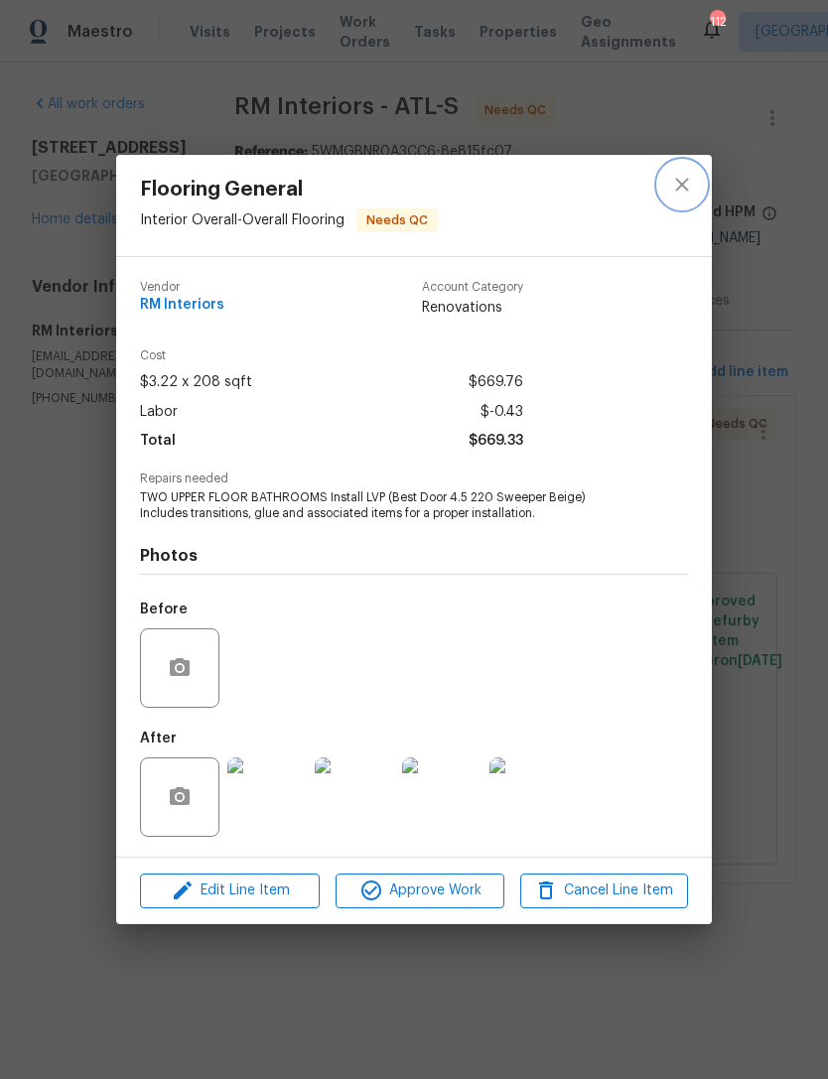
click at [689, 193] on icon "close" at bounding box center [682, 185] width 24 height 24
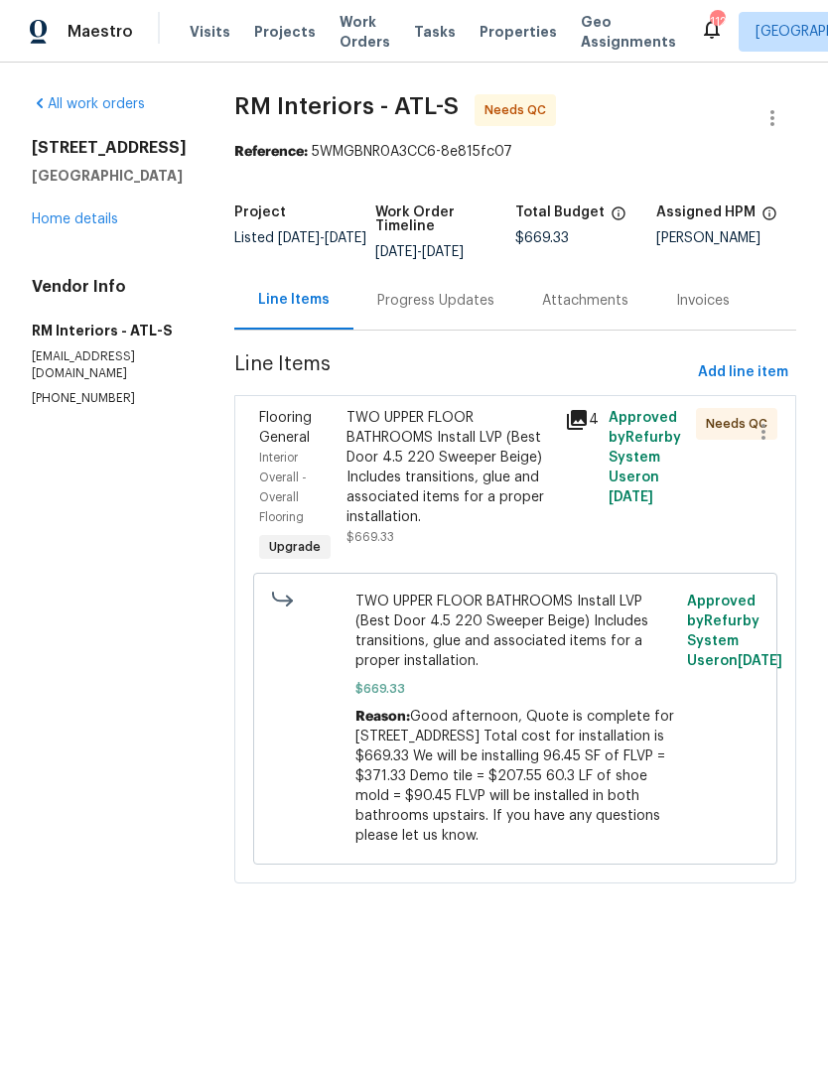
click at [79, 225] on link "Home details" at bounding box center [75, 219] width 86 height 14
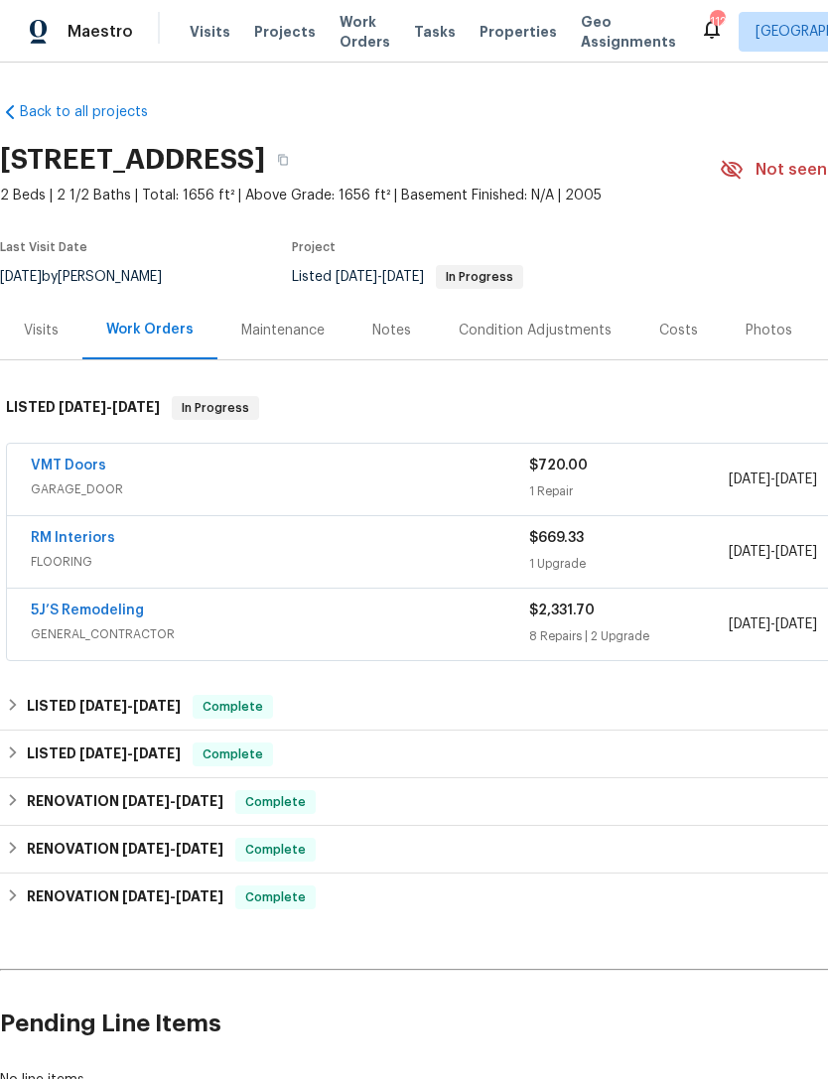
click at [64, 459] on link "VMT Doors" at bounding box center [68, 466] width 75 height 14
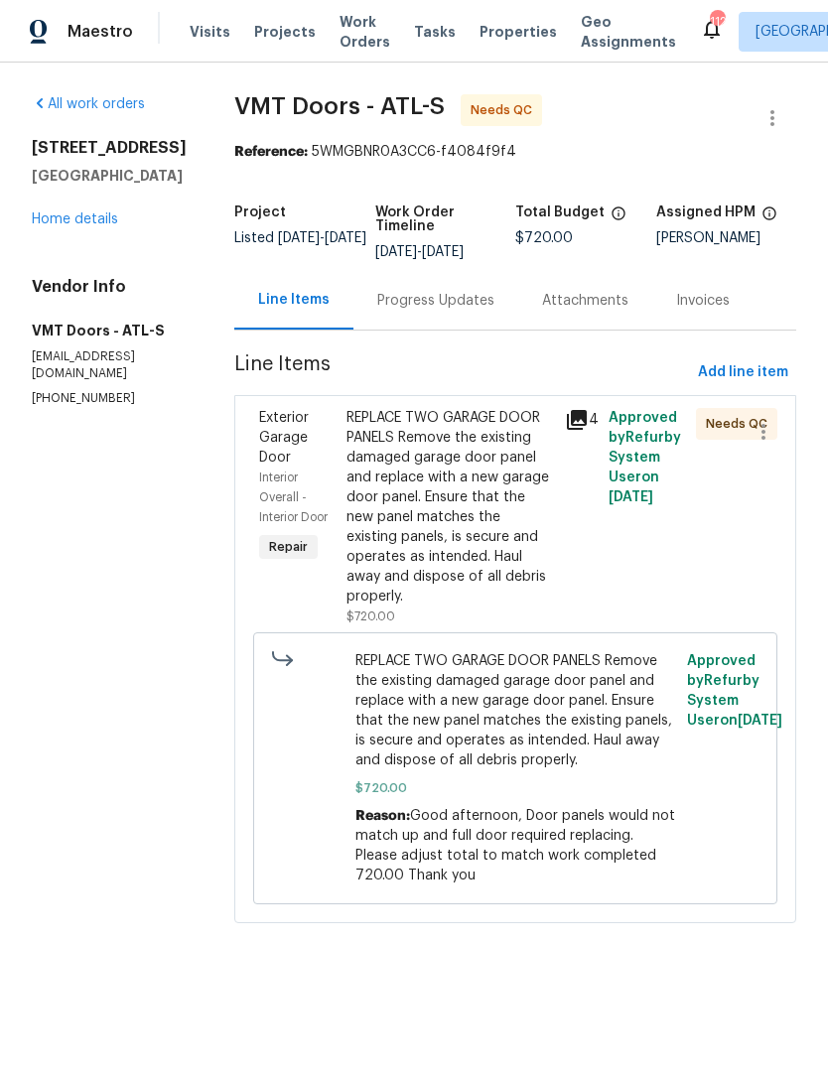
click at [444, 299] on div "Progress Updates" at bounding box center [435, 301] width 117 height 20
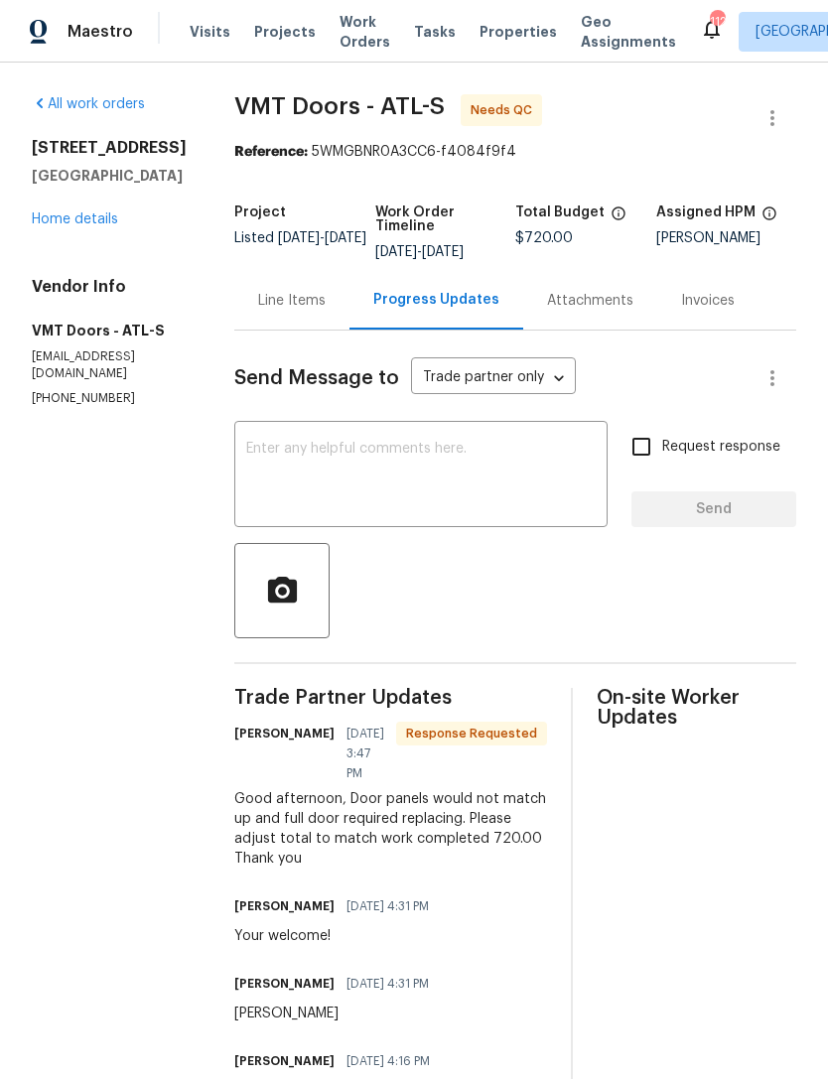
click at [285, 311] on div "Line Items" at bounding box center [292, 301] width 68 height 20
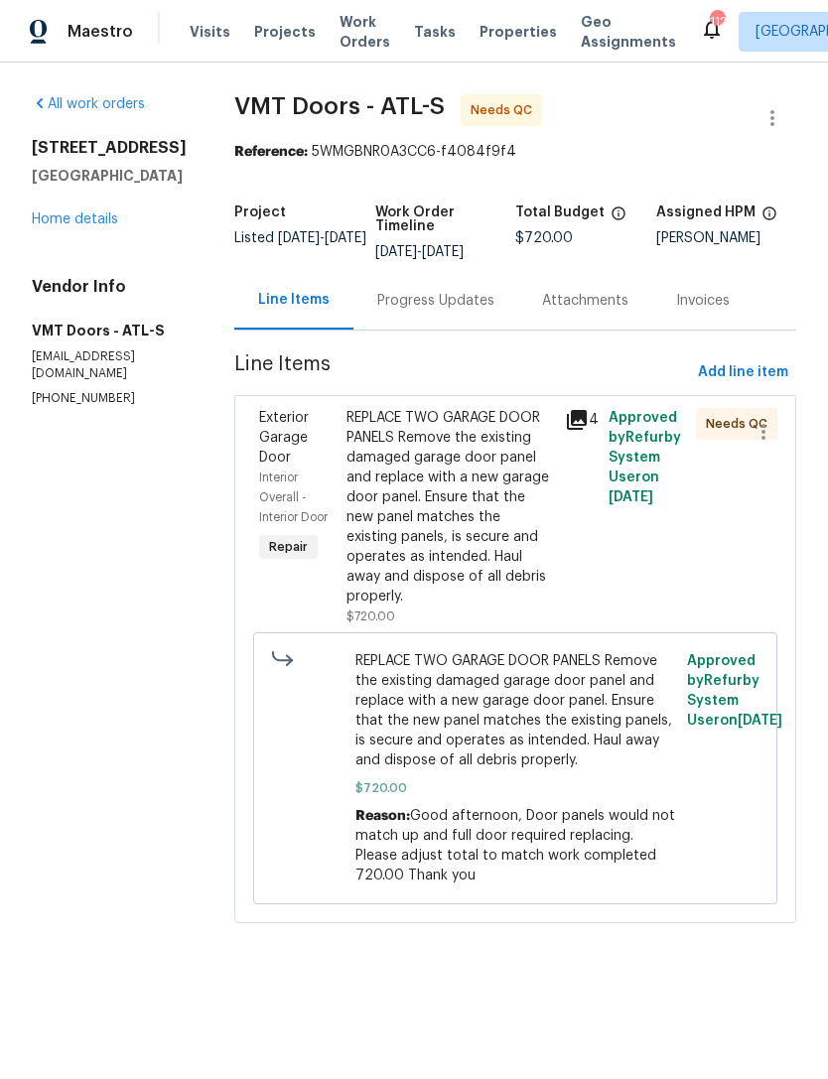
click at [259, 438] on span "Exterior Garage Door" at bounding box center [284, 438] width 50 height 54
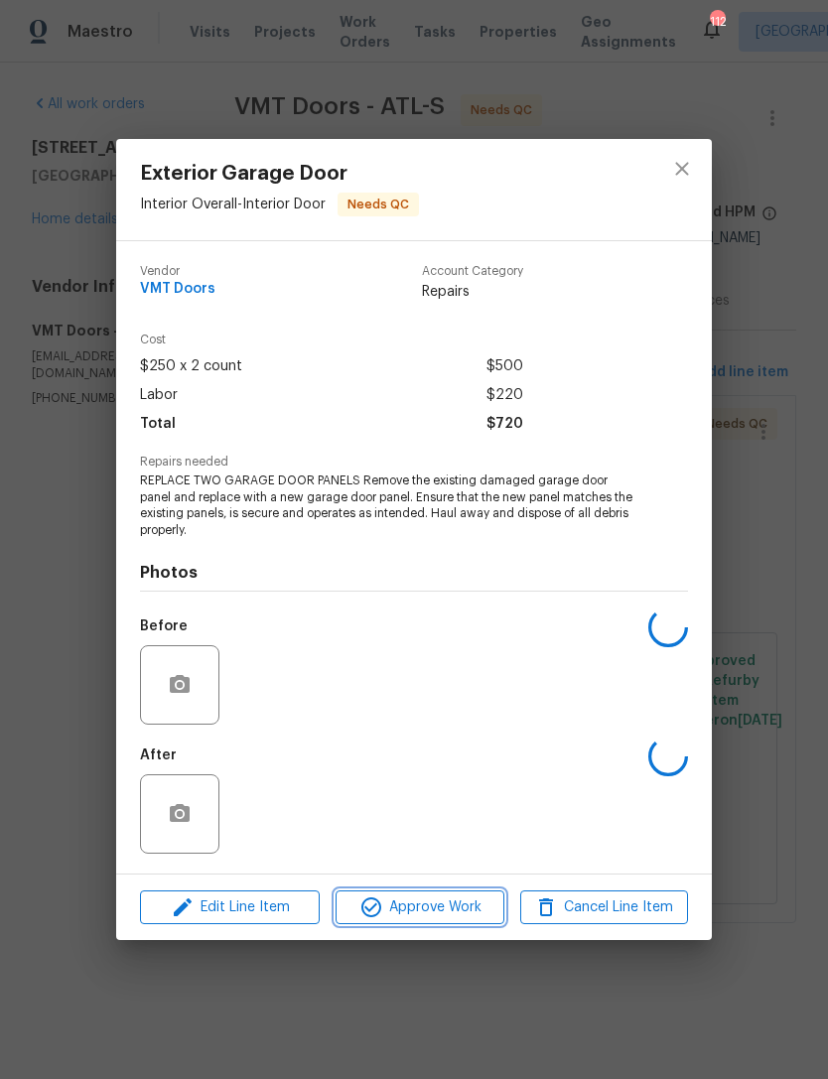
click at [431, 902] on span "Approve Work" at bounding box center [420, 907] width 156 height 25
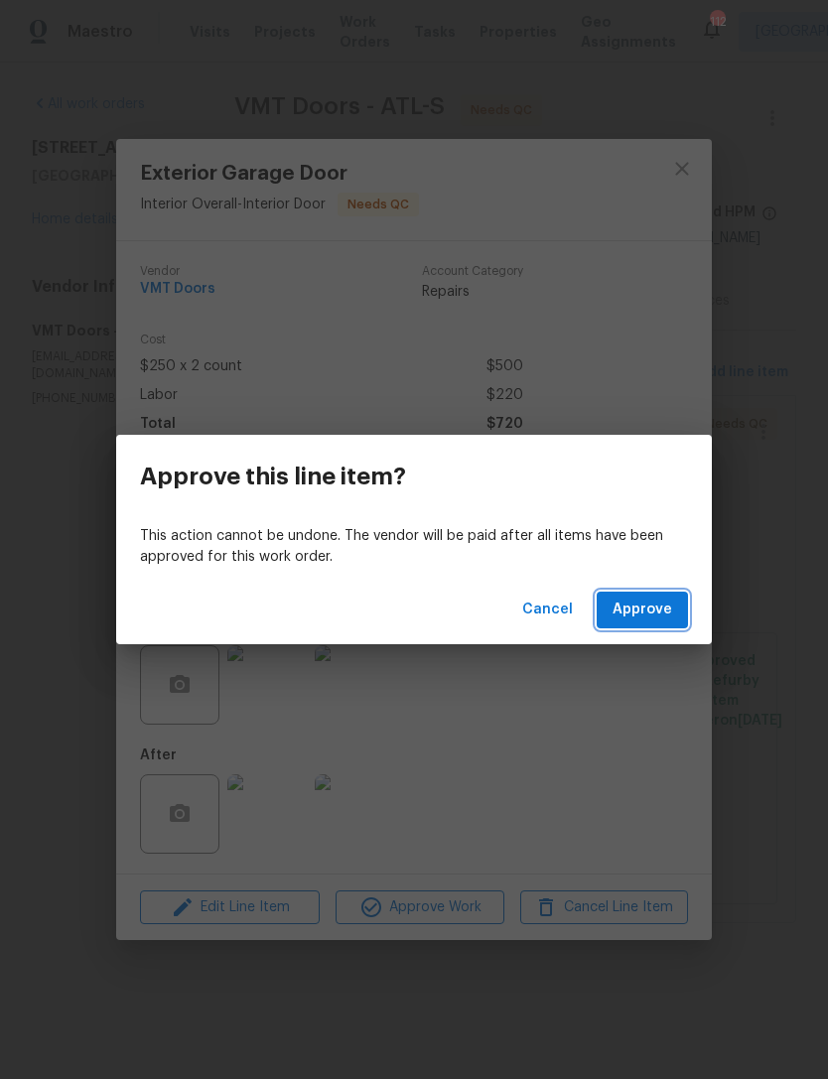
click at [646, 613] on span "Approve" at bounding box center [643, 610] width 60 height 25
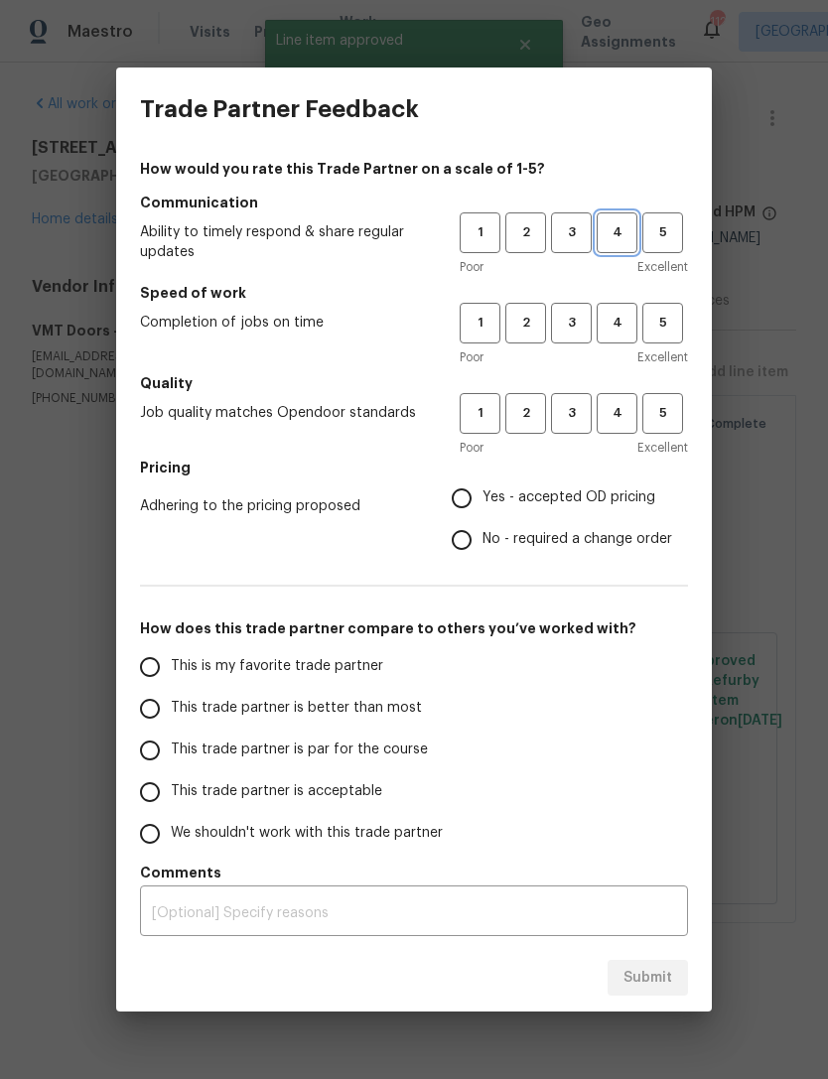
click at [625, 229] on span "4" at bounding box center [617, 232] width 37 height 23
click at [617, 325] on span "4" at bounding box center [617, 323] width 37 height 23
click at [618, 408] on span "4" at bounding box center [617, 413] width 37 height 23
click at [477, 531] on input "No - required a change order" at bounding box center [462, 540] width 42 height 42
radio input "true"
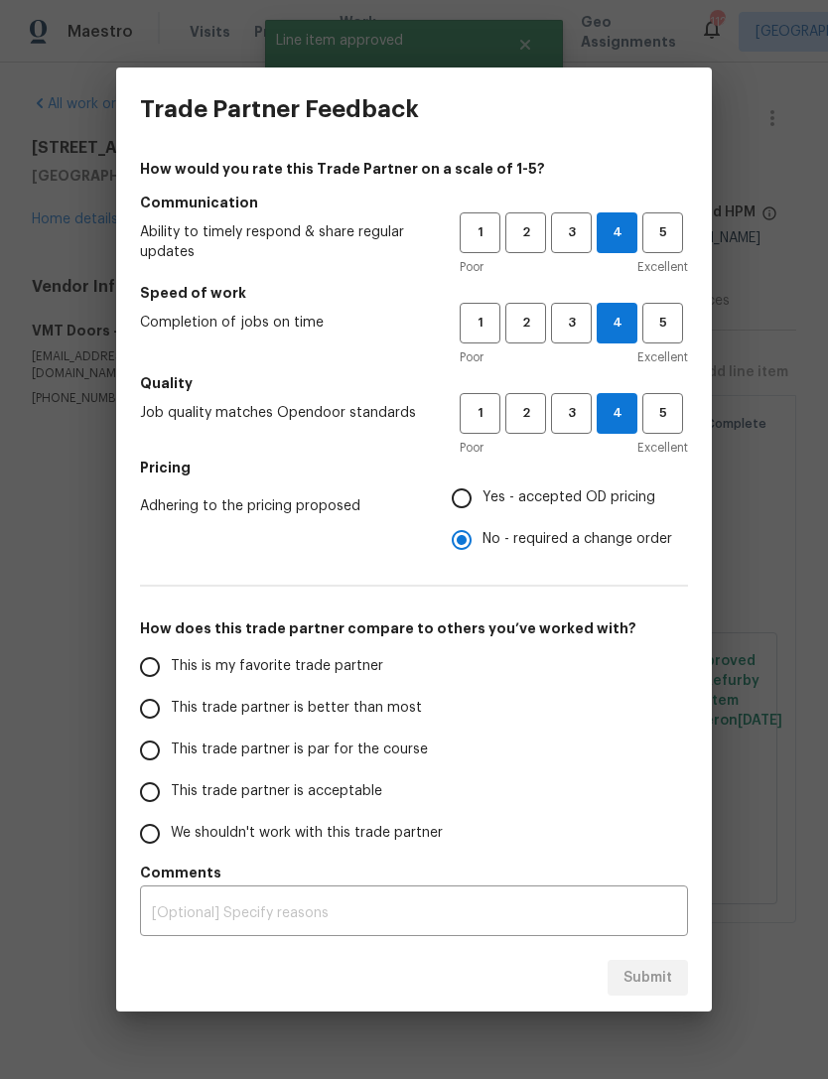
click at [145, 786] on input "This trade partner is acceptable" at bounding box center [150, 792] width 42 height 42
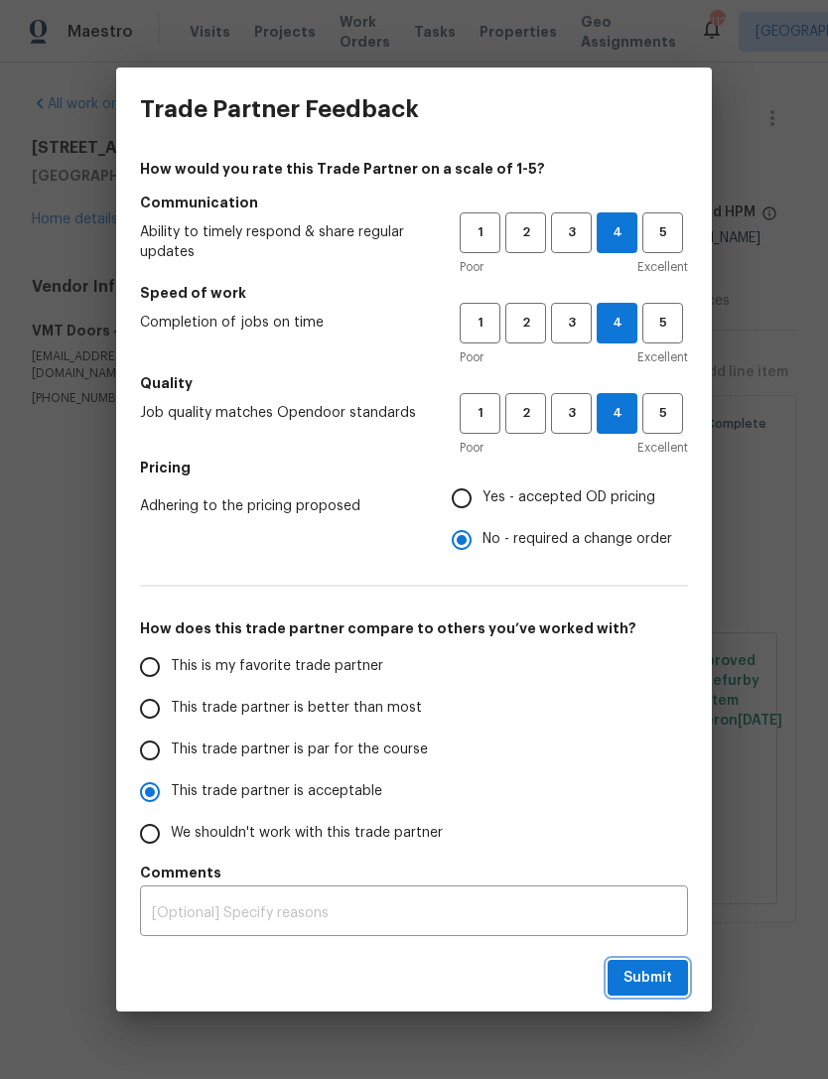
click at [660, 976] on span "Submit" at bounding box center [647, 978] width 49 height 25
radio input "true"
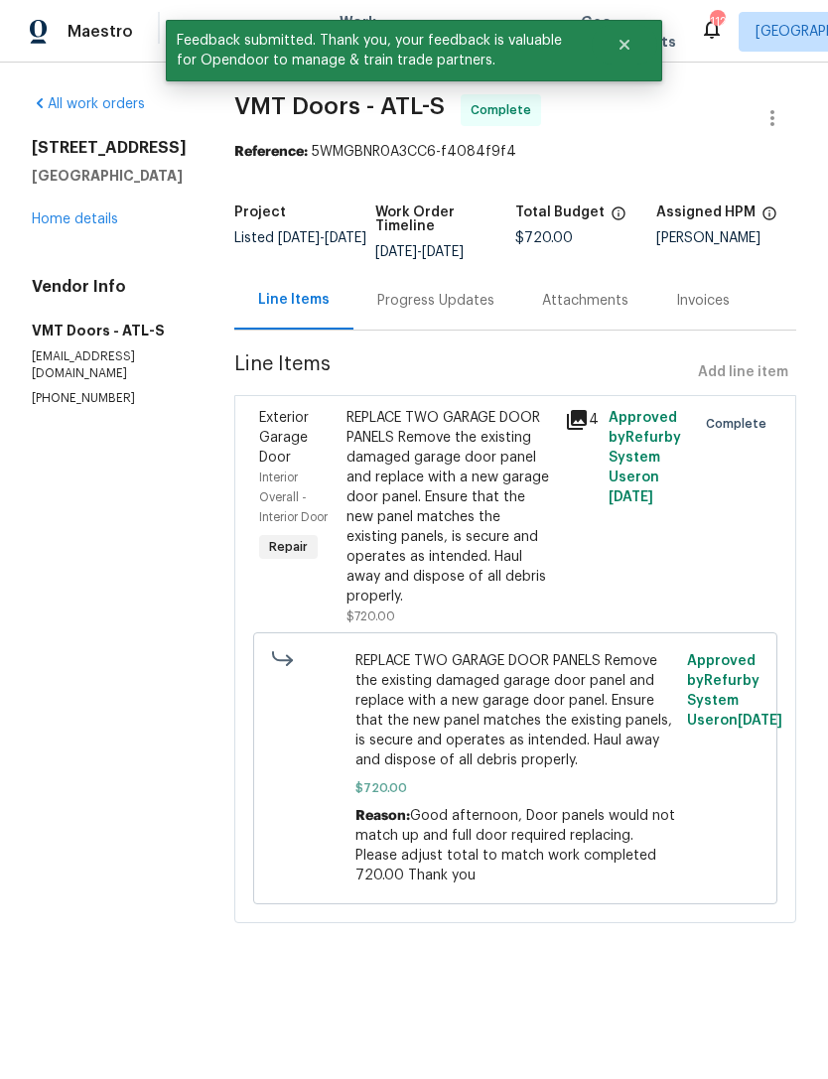
click at [102, 221] on link "Home details" at bounding box center [75, 219] width 86 height 14
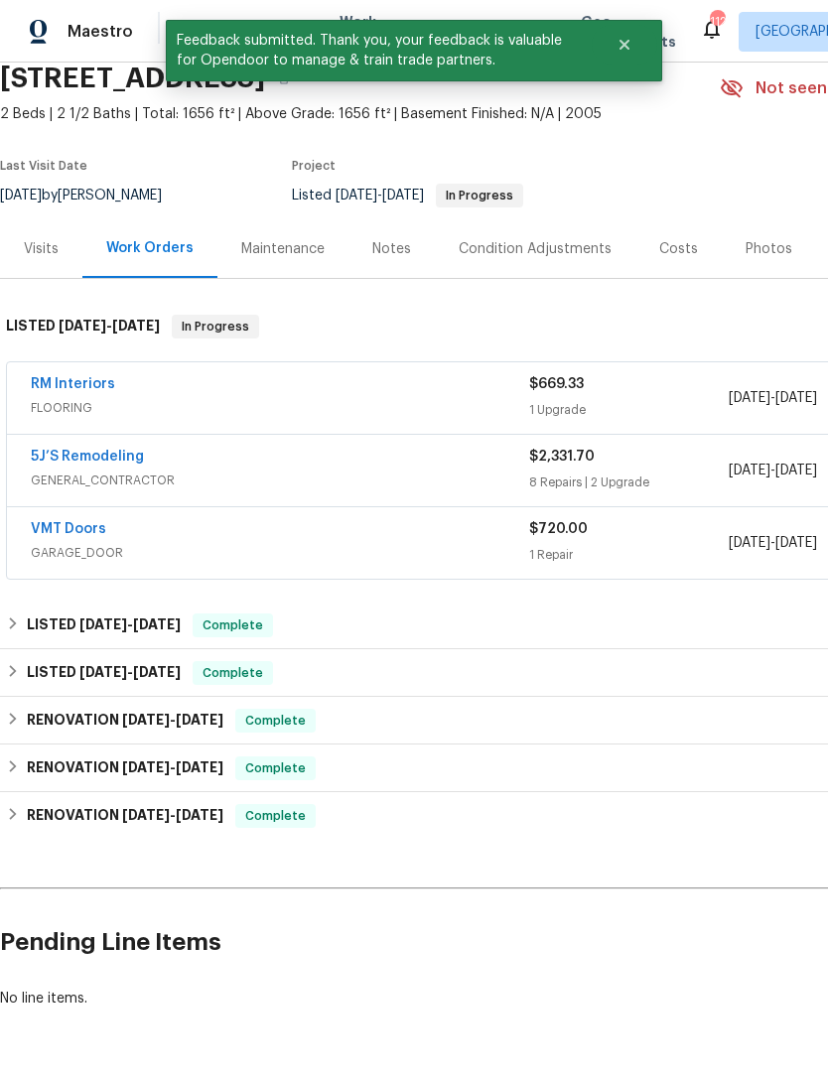
scroll to position [81, 0]
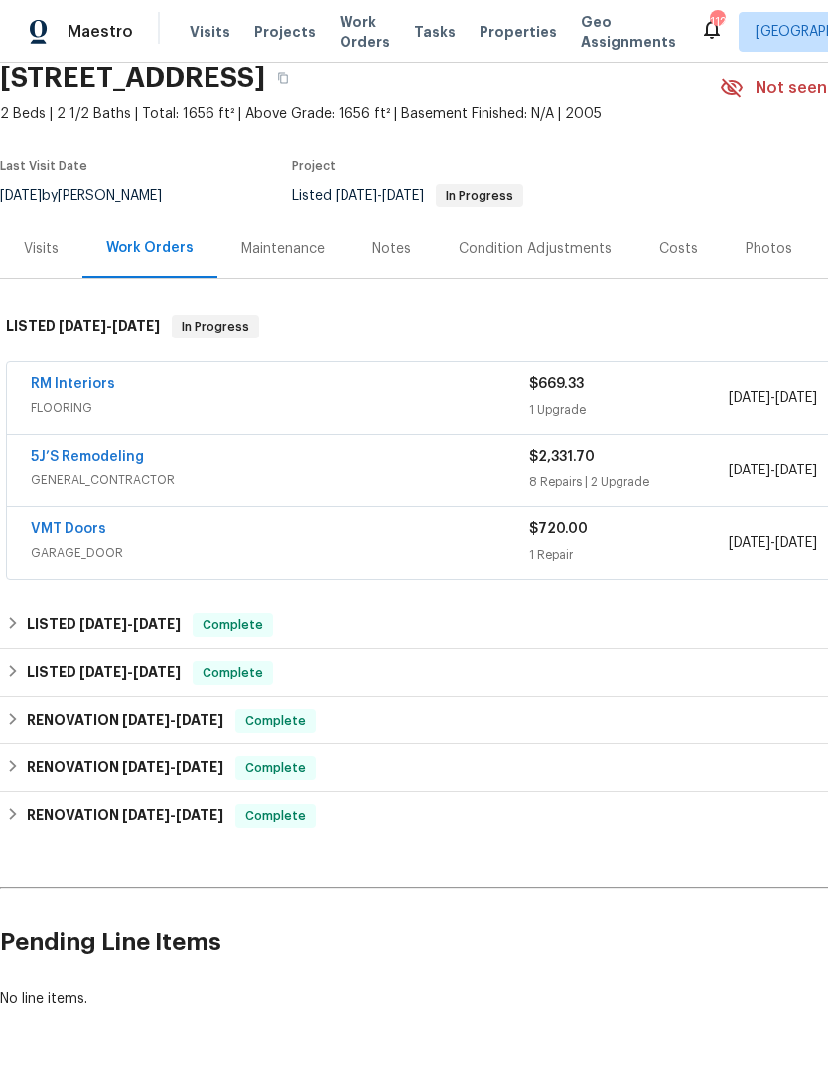
click at [80, 379] on link "RM Interiors" at bounding box center [73, 384] width 84 height 14
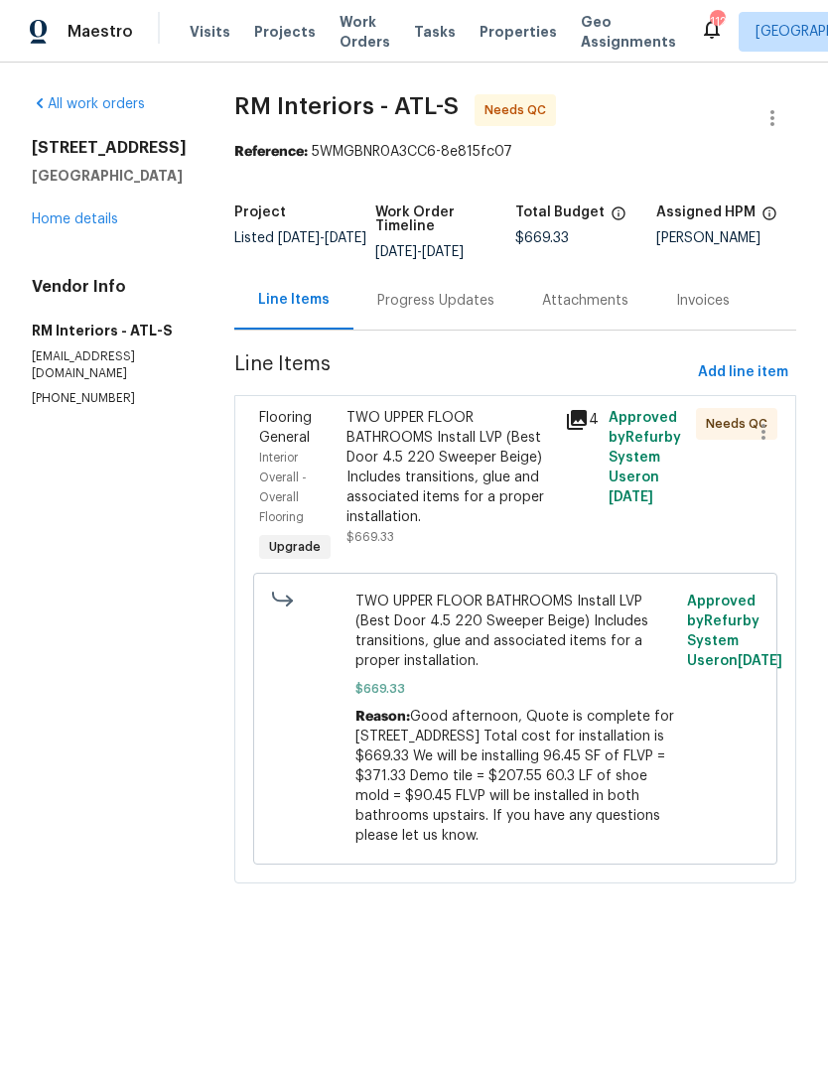
click at [274, 431] on span "Flooring General" at bounding box center [285, 428] width 53 height 34
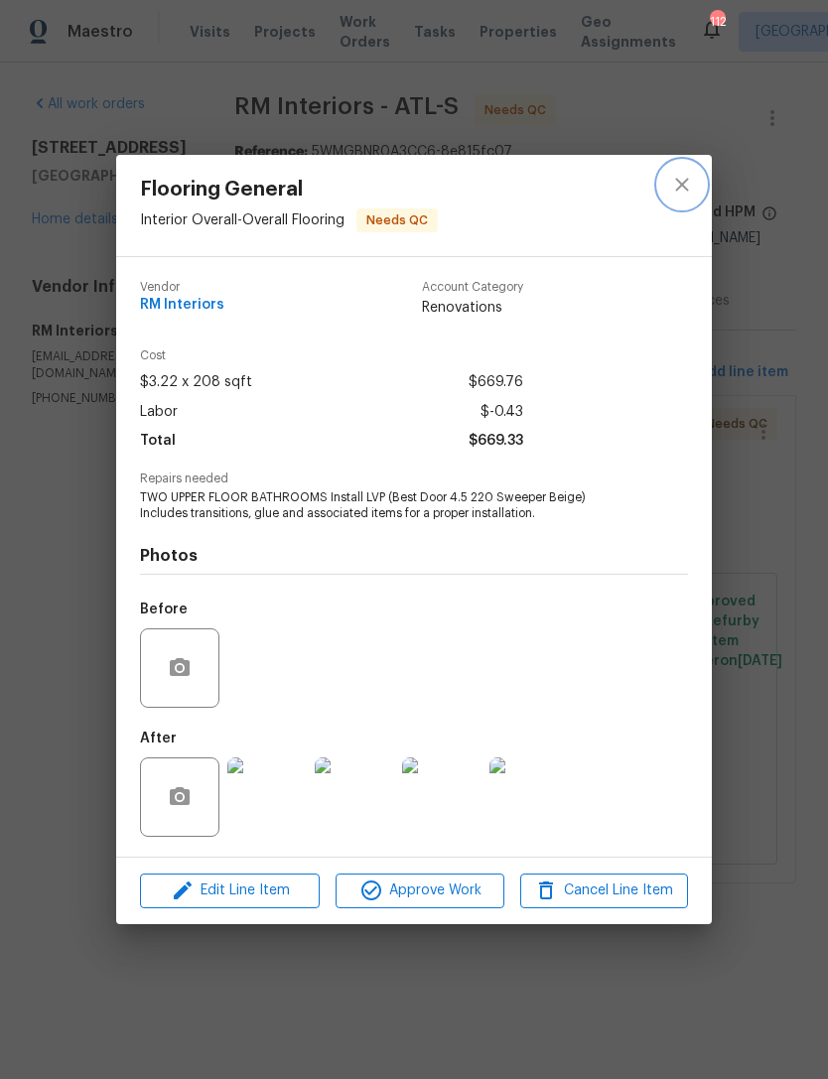
click at [683, 186] on icon "close" at bounding box center [682, 185] width 24 height 24
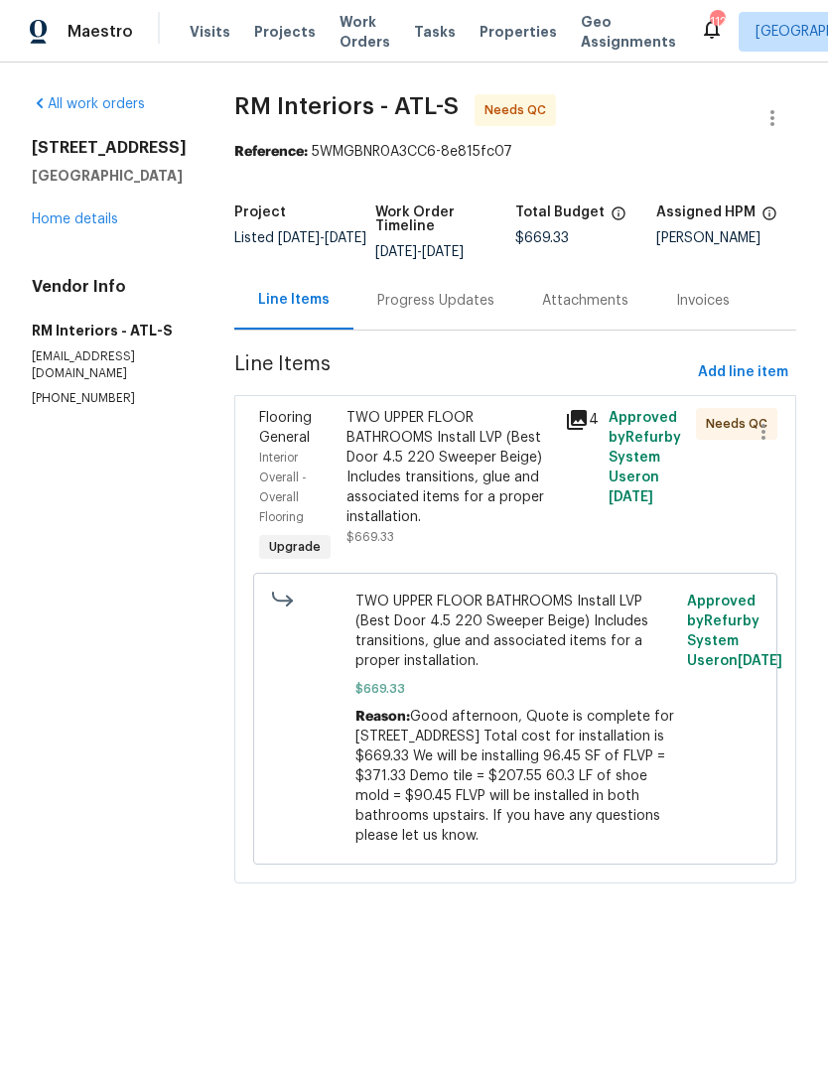
click at [266, 429] on div "Flooring General" at bounding box center [296, 428] width 75 height 40
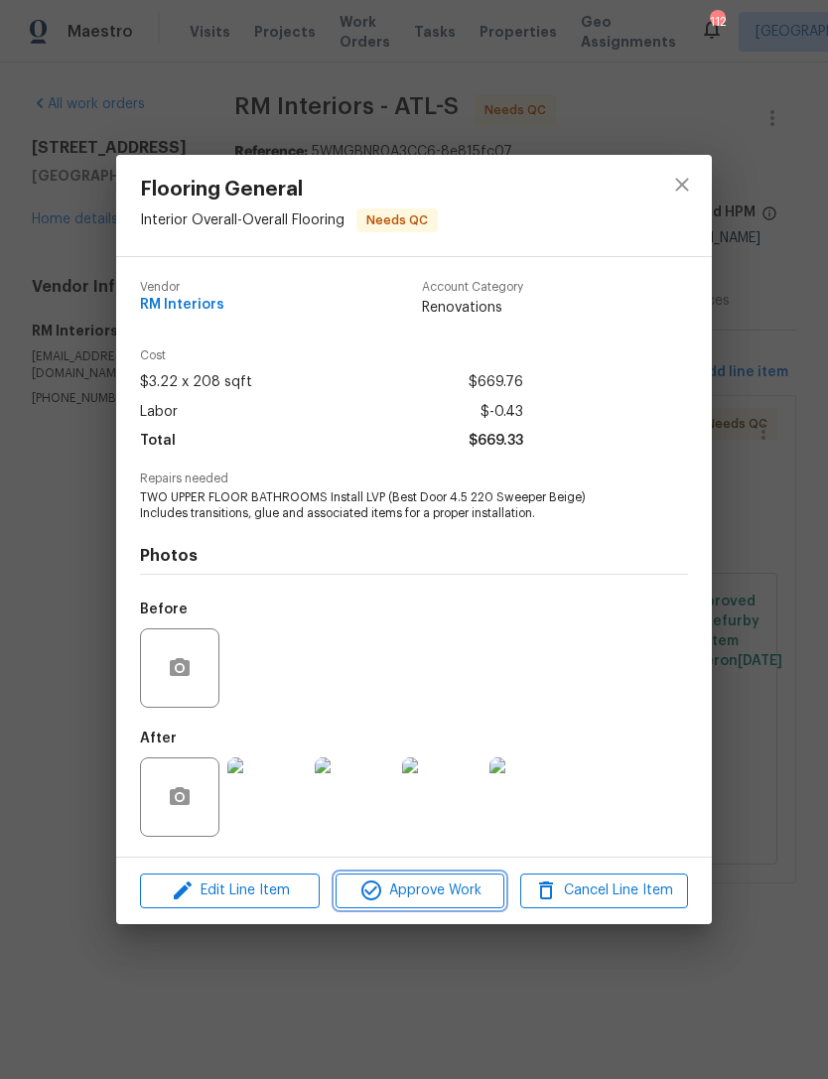
click at [454, 890] on span "Approve Work" at bounding box center [420, 891] width 156 height 25
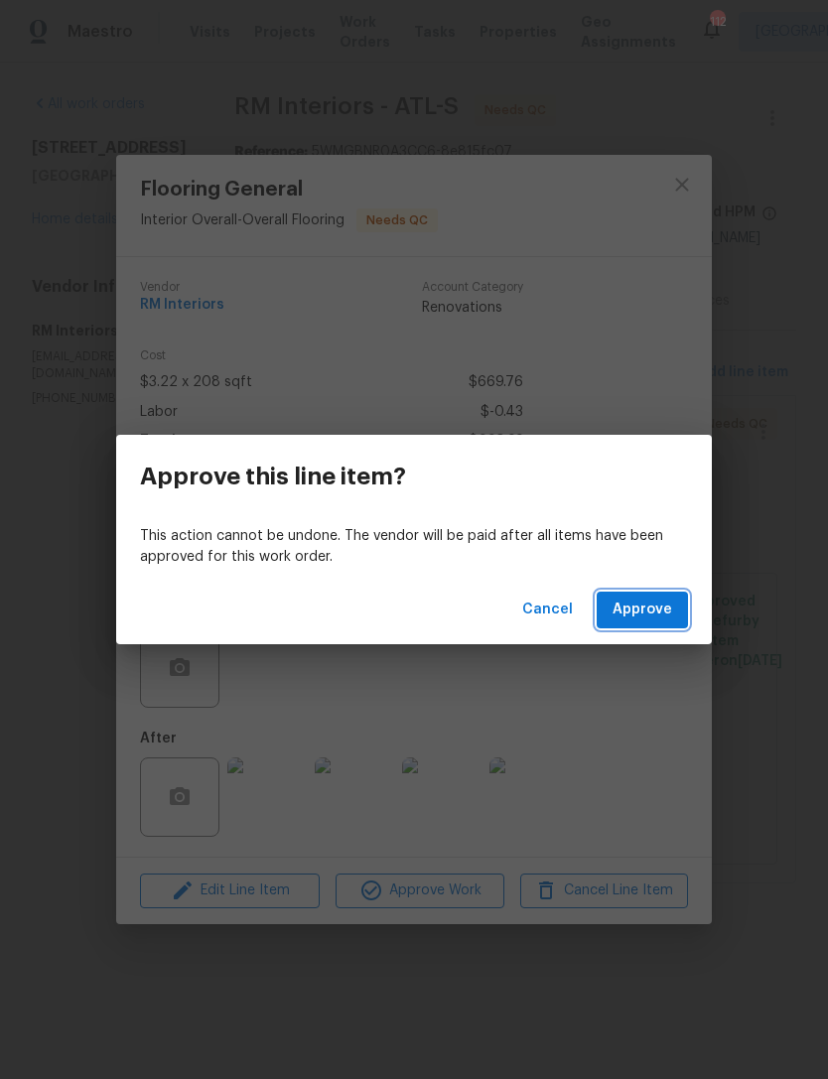
click at [652, 607] on span "Approve" at bounding box center [643, 610] width 60 height 25
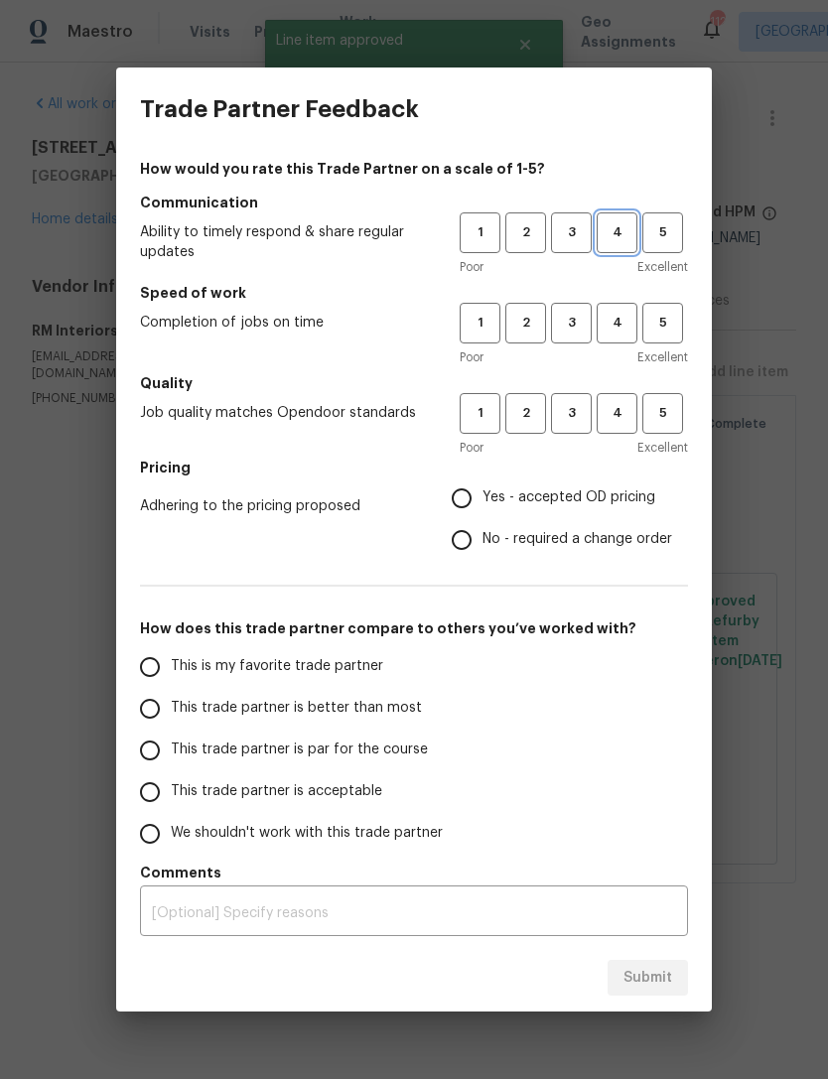
click at [616, 237] on span "4" at bounding box center [617, 232] width 37 height 23
click at [618, 316] on span "4" at bounding box center [617, 323] width 37 height 23
click at [625, 421] on span "4" at bounding box center [617, 413] width 37 height 23
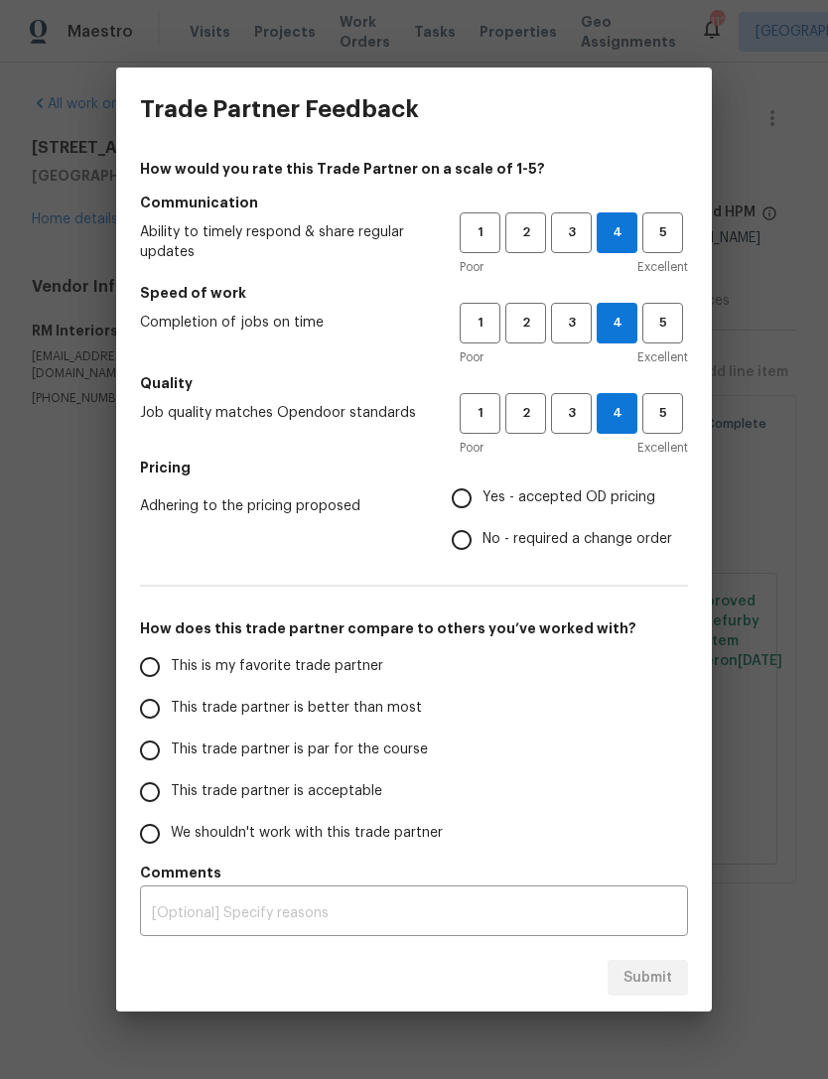
click at [473, 495] on input "Yes - accepted OD pricing" at bounding box center [462, 499] width 42 height 42
radio input "true"
click at [150, 793] on input "This trade partner is acceptable" at bounding box center [150, 792] width 42 height 42
click at [655, 984] on span "Submit" at bounding box center [647, 978] width 49 height 25
radio input "true"
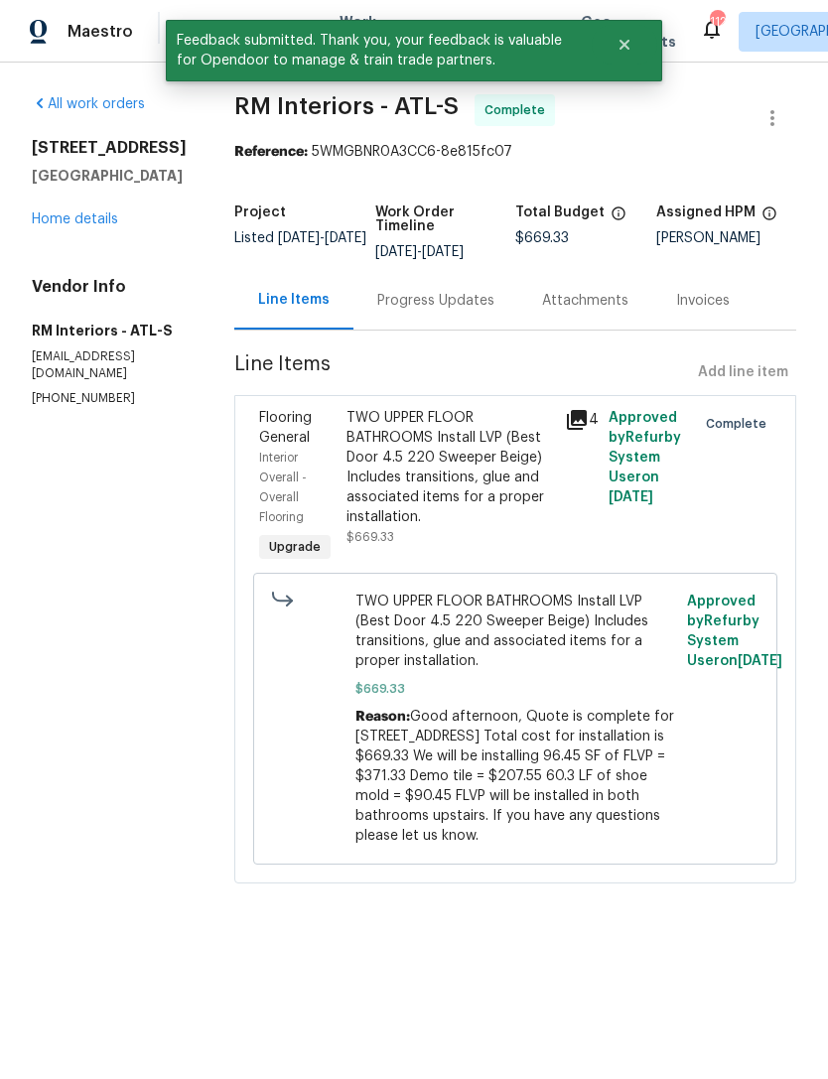
click at [111, 215] on link "Home details" at bounding box center [75, 219] width 86 height 14
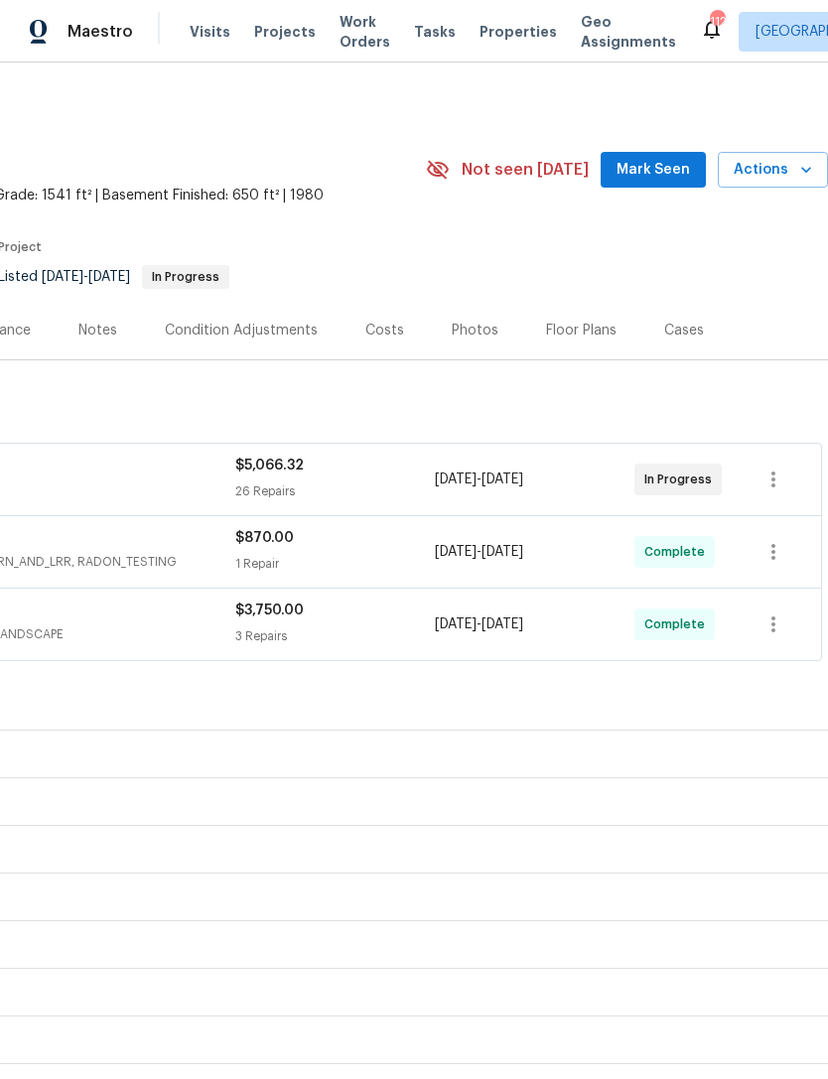
scroll to position [0, 294]
click at [670, 172] on span "Mark Seen" at bounding box center [653, 170] width 73 height 25
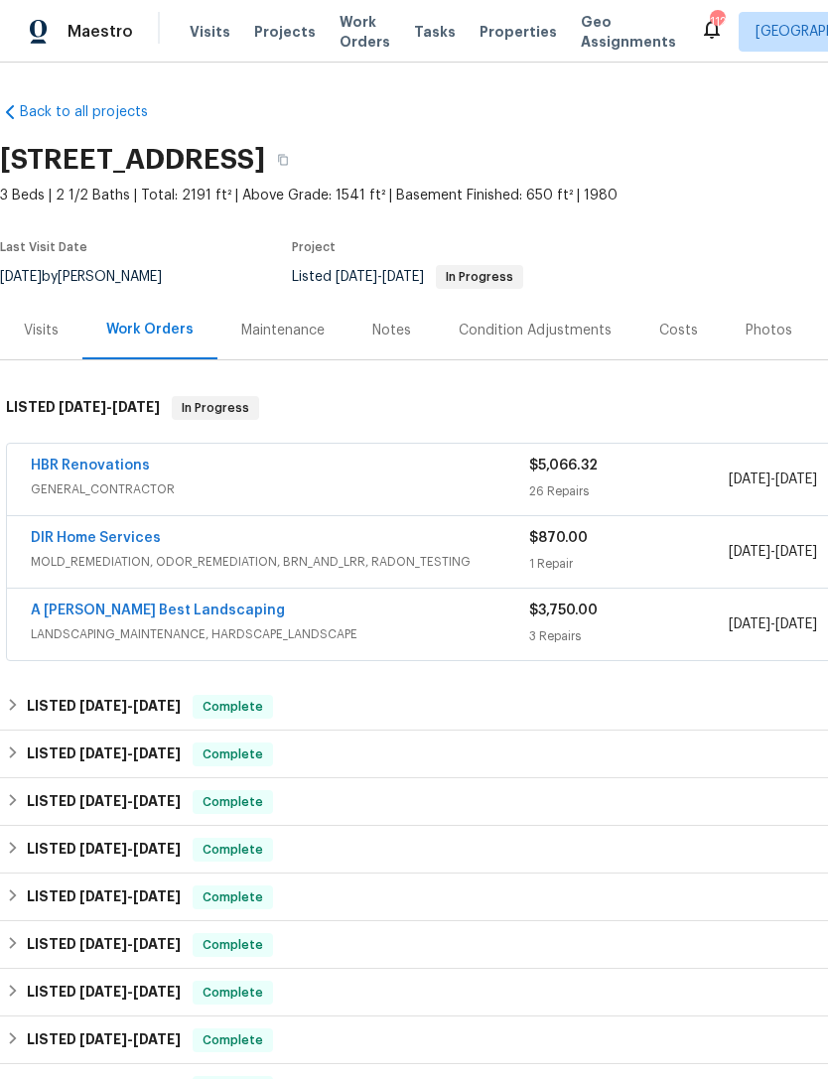
scroll to position [0, 0]
click at [86, 460] on link "HBR Renovations" at bounding box center [90, 466] width 119 height 14
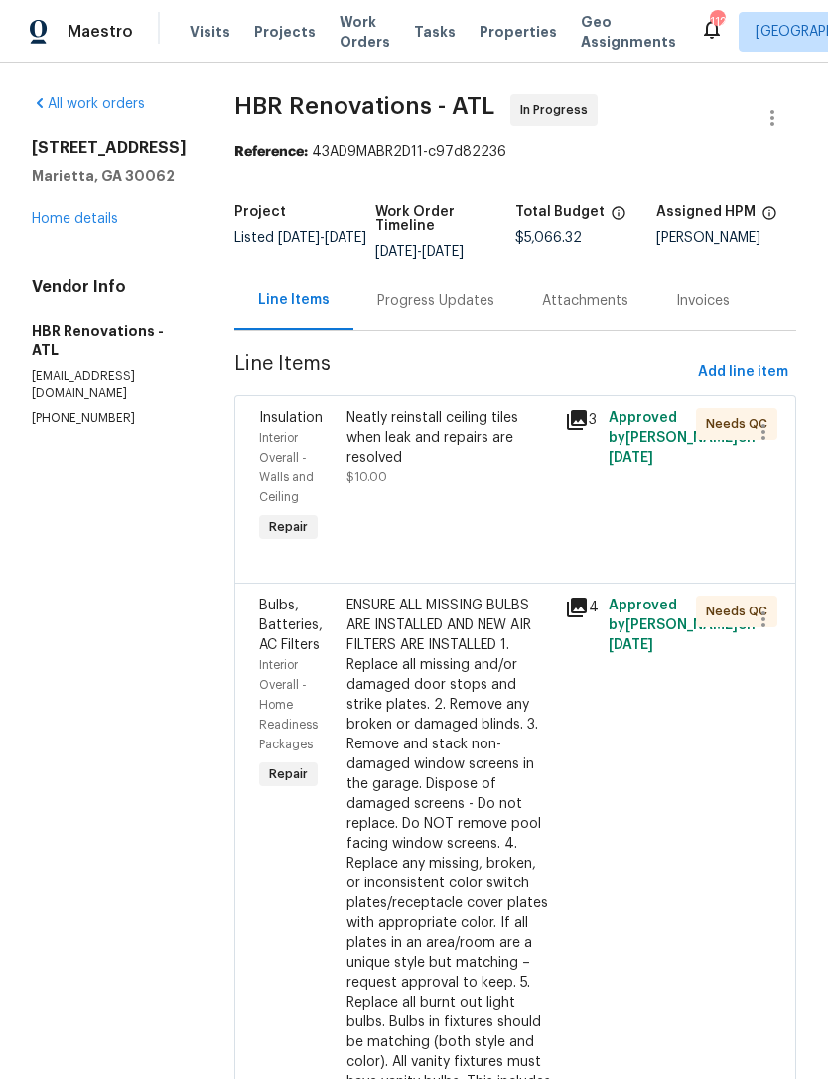
click at [456, 307] on div "Progress Updates" at bounding box center [435, 301] width 117 height 20
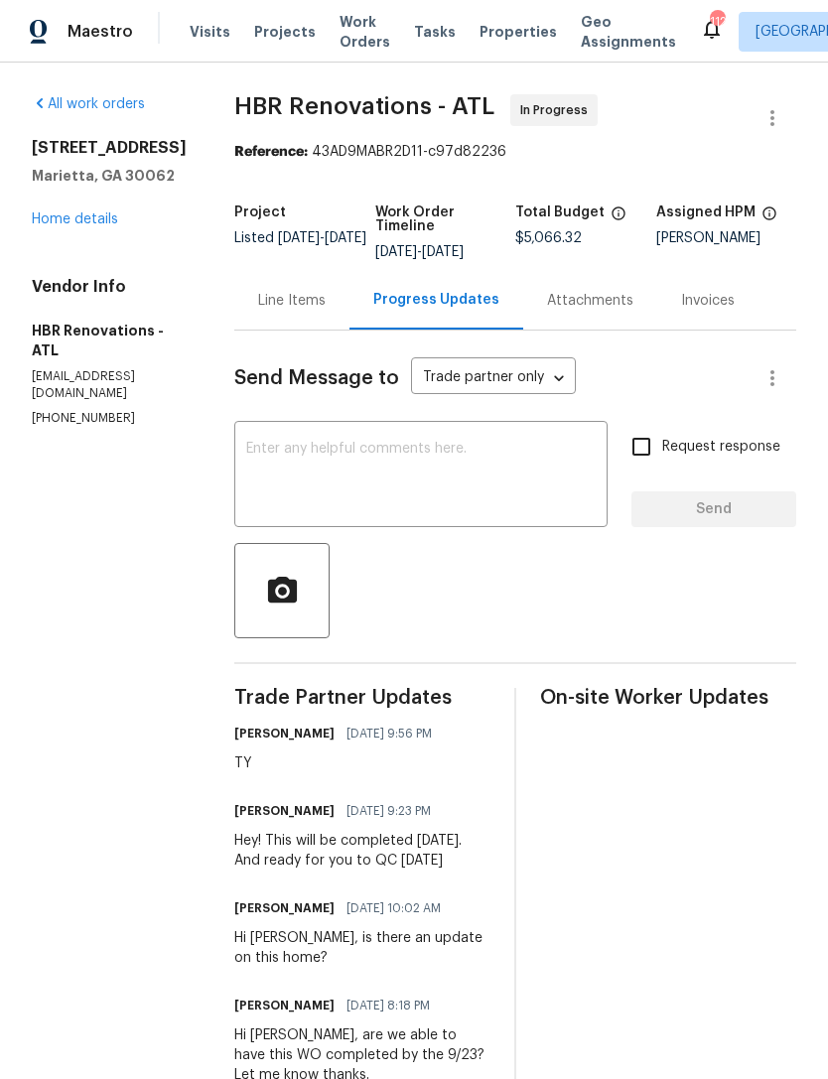
click at [496, 445] on textarea at bounding box center [420, 476] width 349 height 69
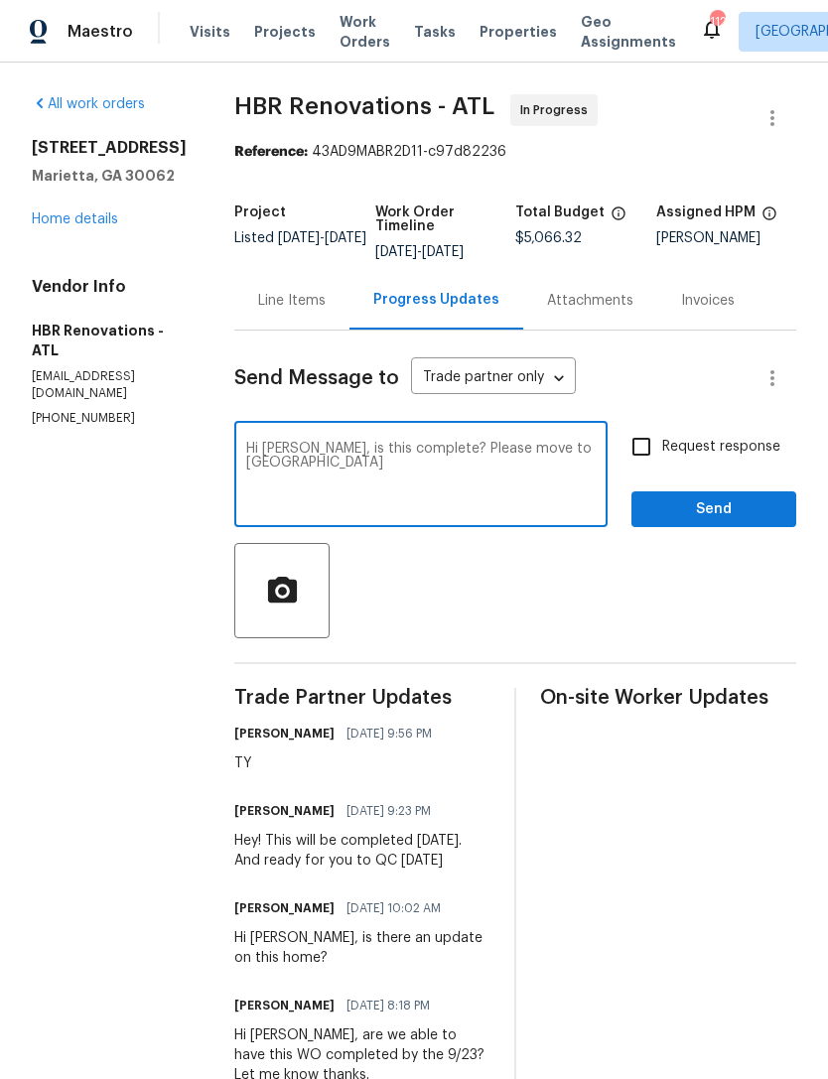
type textarea "Hi Wendy, is this complete? Please move to QC"
click at [642, 445] on input "Request response" at bounding box center [641, 447] width 42 height 42
checkbox input "true"
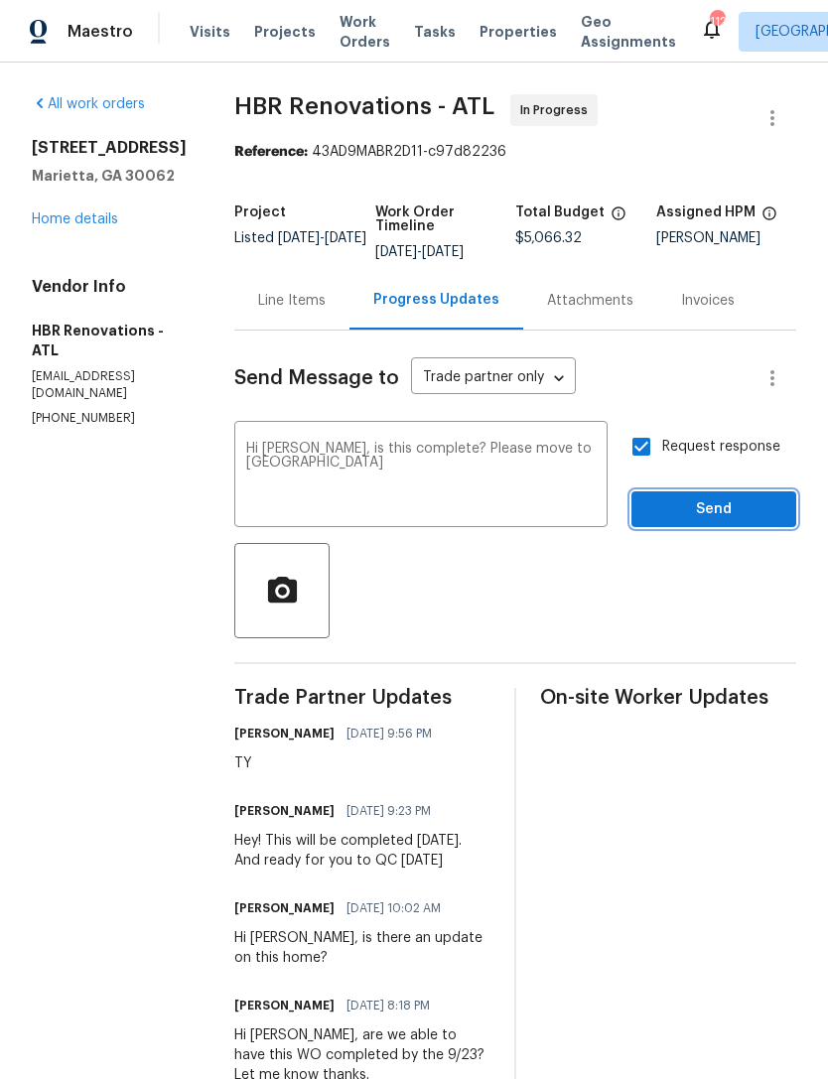
click at [734, 504] on span "Send" at bounding box center [713, 509] width 133 height 25
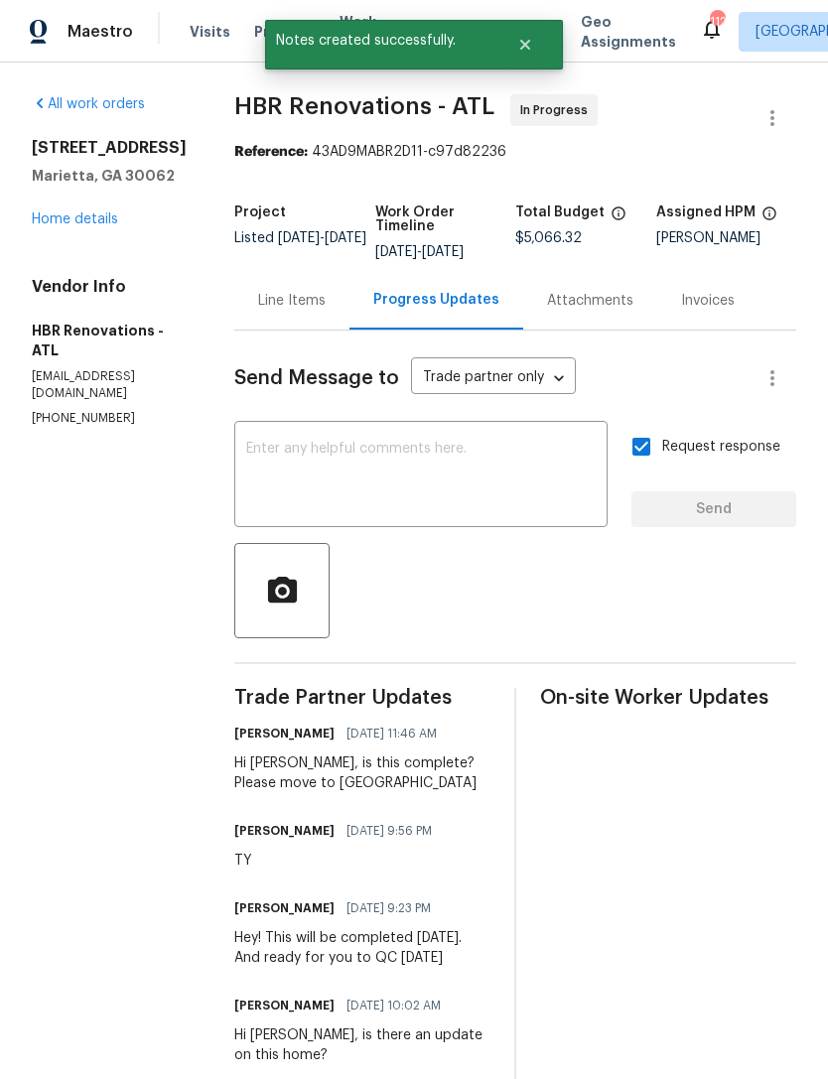
click at [54, 218] on link "Home details" at bounding box center [75, 219] width 86 height 14
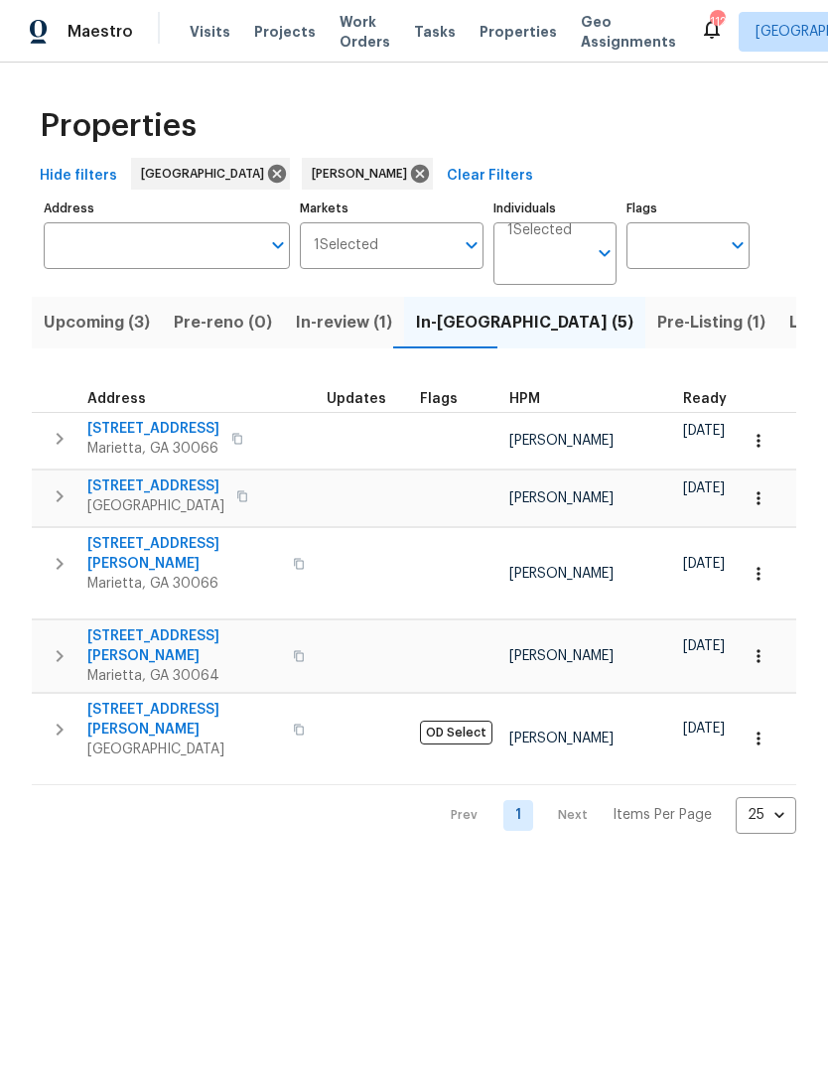
click at [127, 489] on span "[STREET_ADDRESS]" at bounding box center [155, 487] width 137 height 20
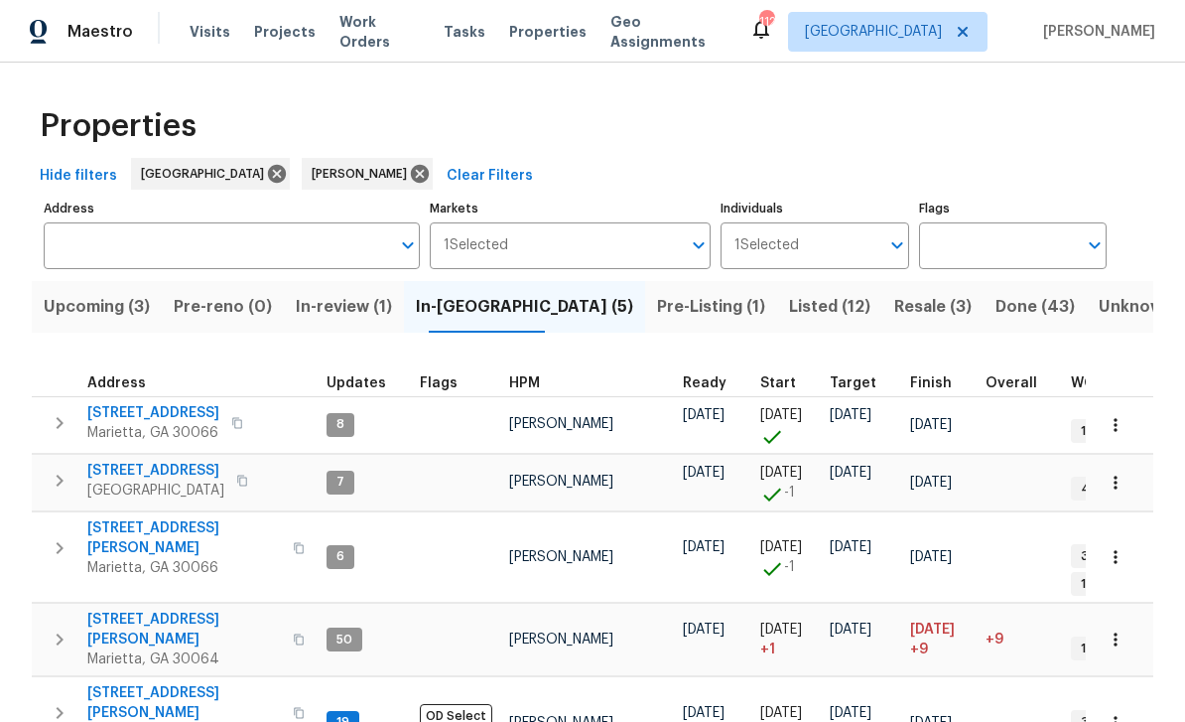
click at [116, 531] on span "[STREET_ADDRESS][PERSON_NAME]" at bounding box center [184, 538] width 194 height 40
click at [133, 610] on span "[STREET_ADDRESS][PERSON_NAME]" at bounding box center [184, 630] width 194 height 40
click at [117, 683] on span "[STREET_ADDRESS][PERSON_NAME]" at bounding box center [184, 703] width 194 height 40
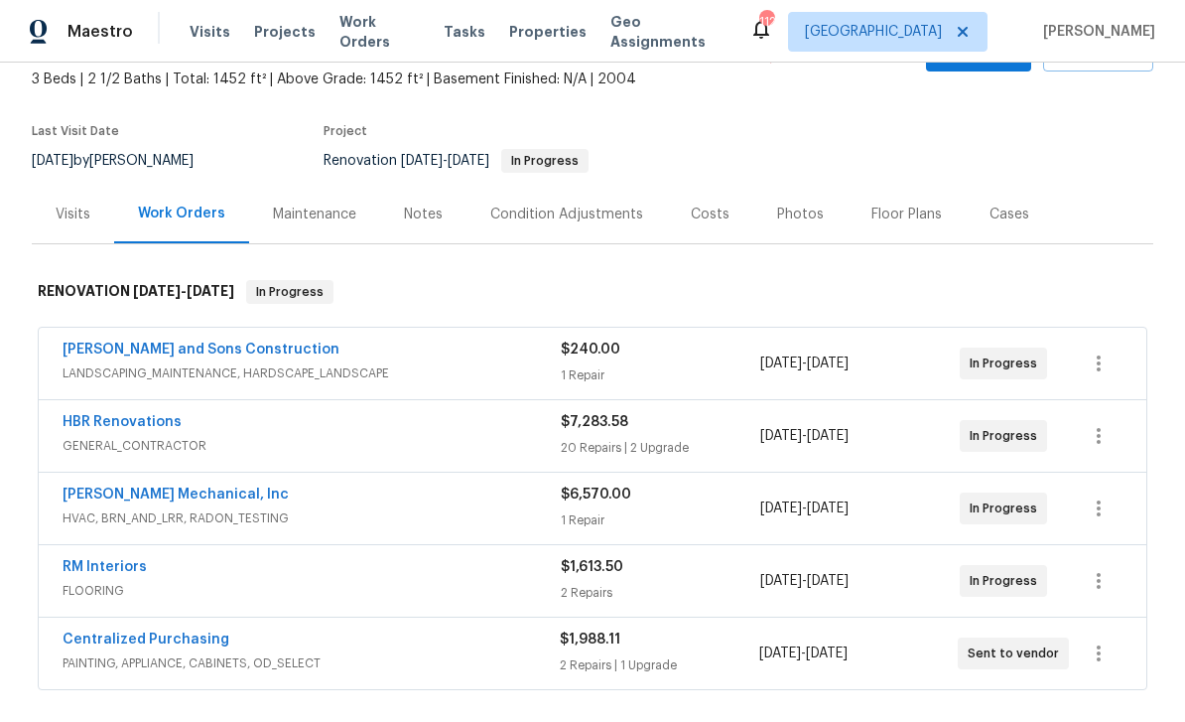
scroll to position [75, 0]
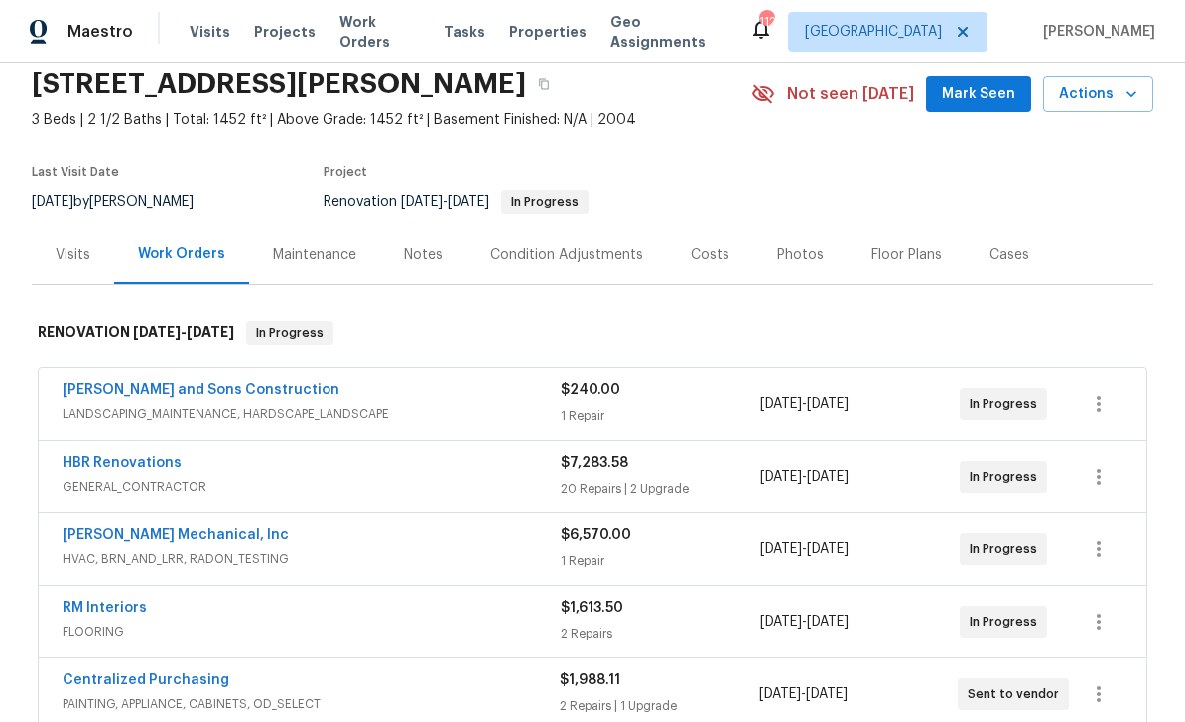
click at [983, 95] on span "Mark Seen" at bounding box center [978, 94] width 73 height 25
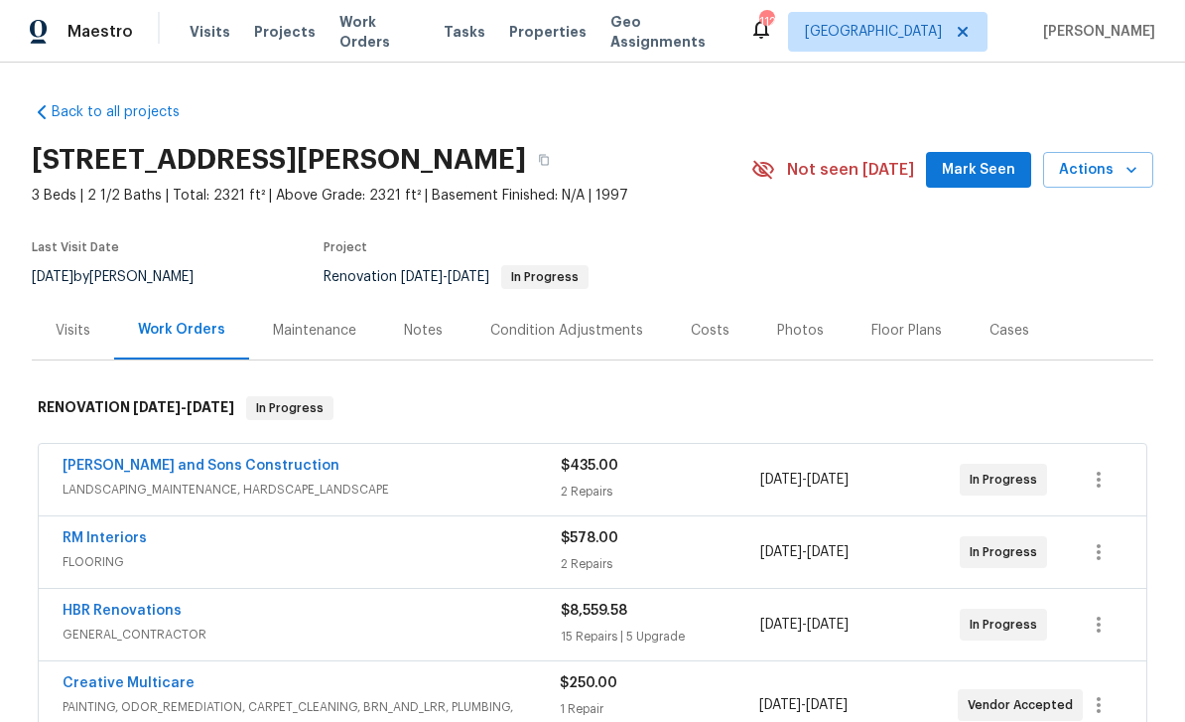
click at [980, 170] on span "Mark Seen" at bounding box center [978, 170] width 73 height 25
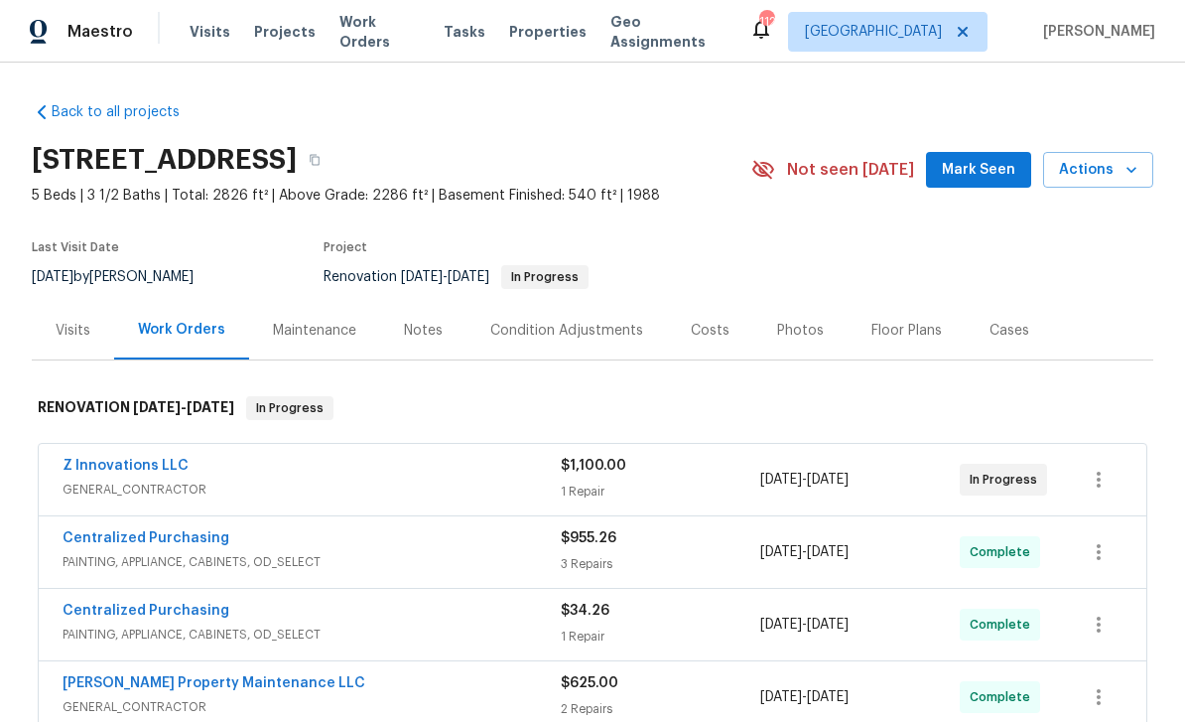
click at [992, 167] on span "Mark Seen" at bounding box center [978, 170] width 73 height 25
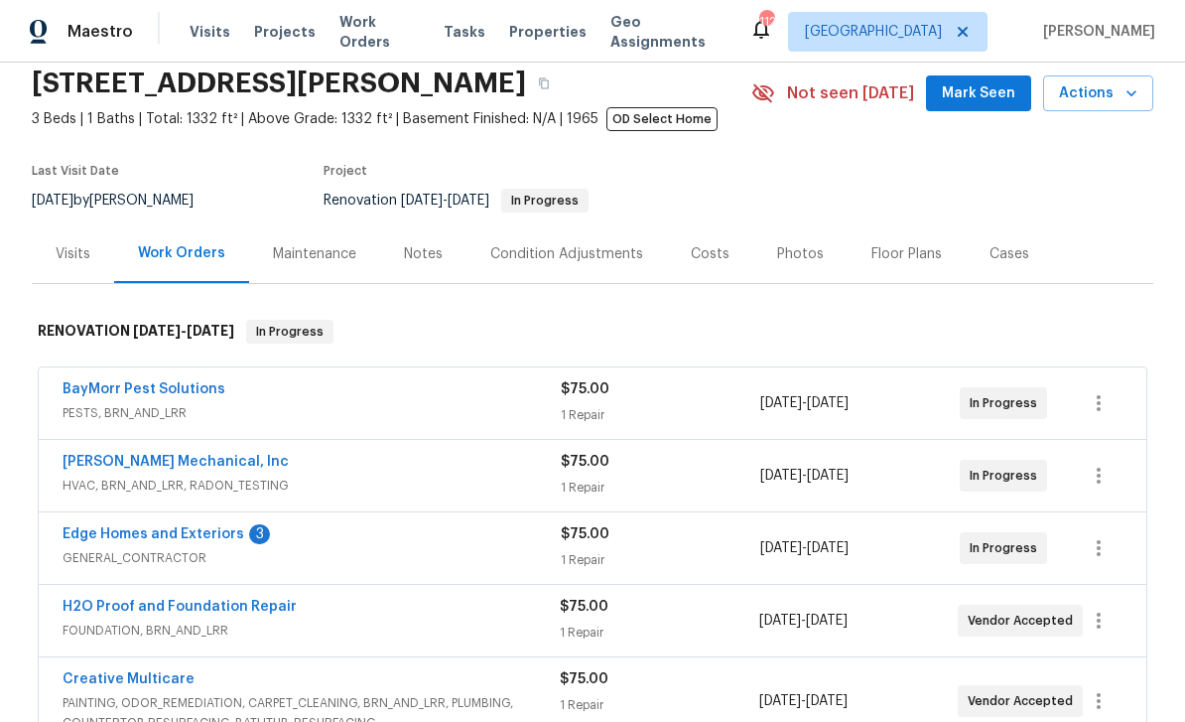
scroll to position [74, 0]
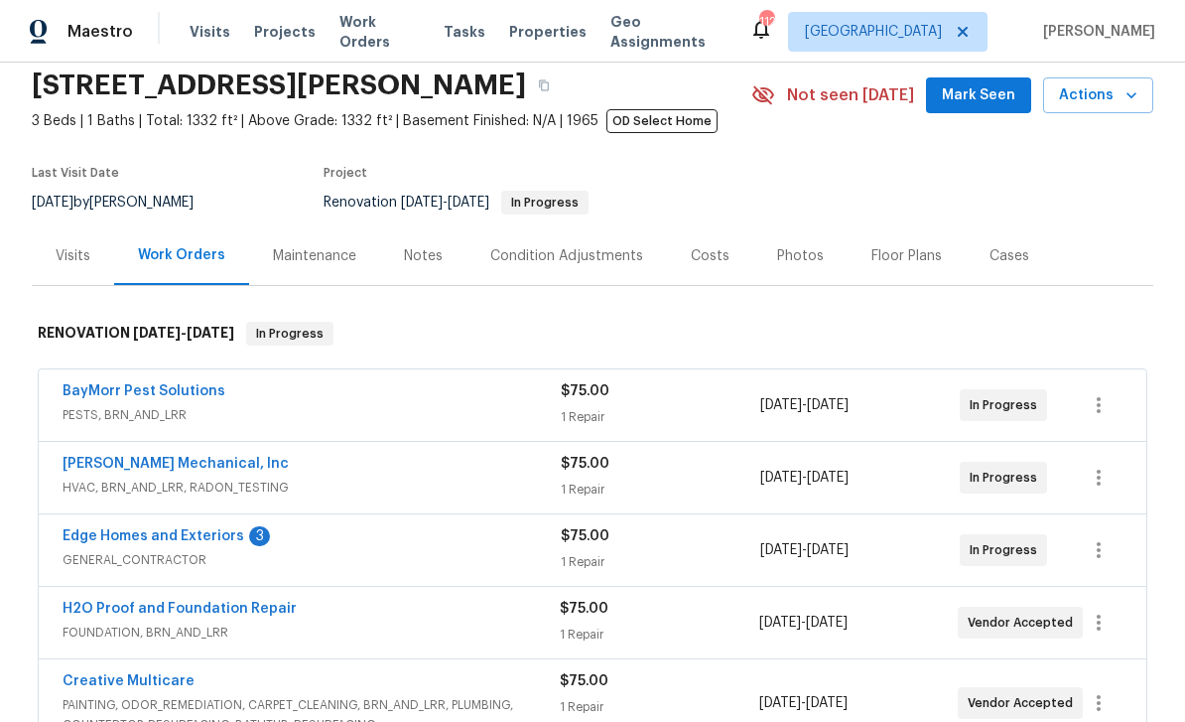
click at [990, 97] on span "Mark Seen" at bounding box center [978, 95] width 73 height 25
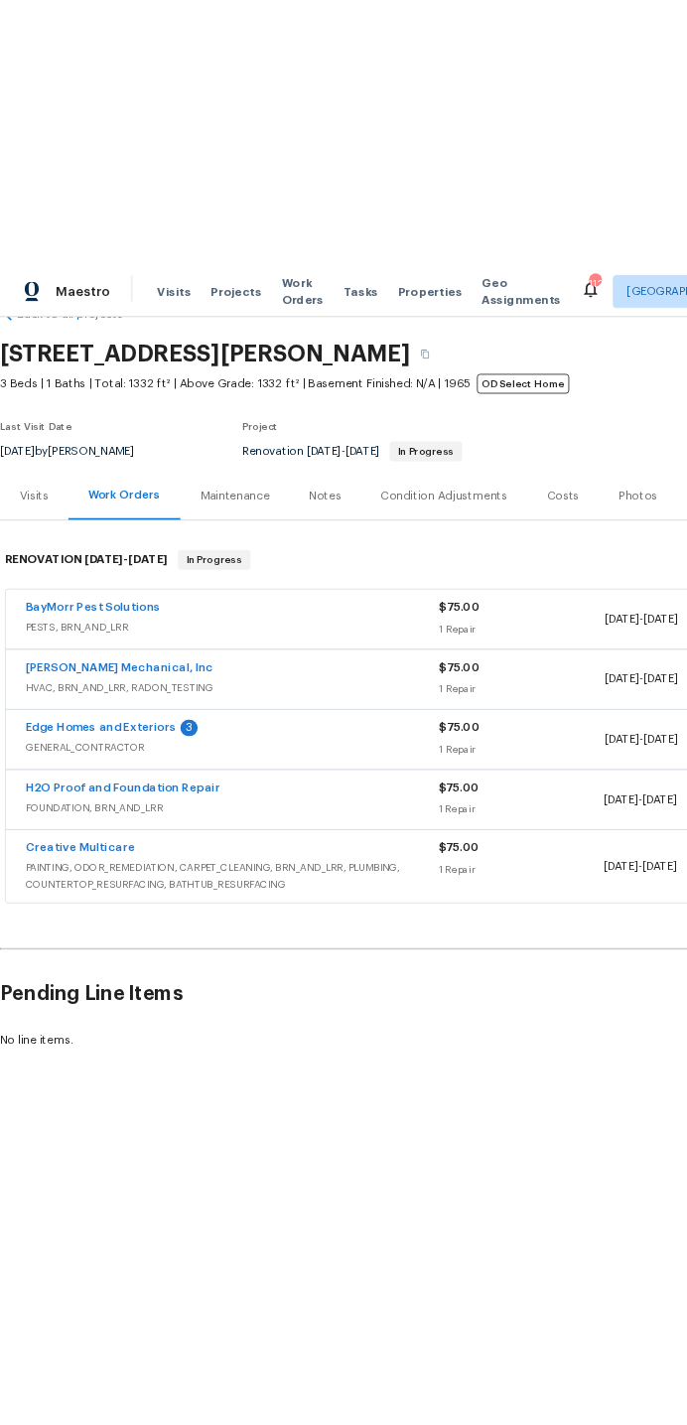
scroll to position [0, 0]
